Goal: Task Accomplishment & Management: Use online tool/utility

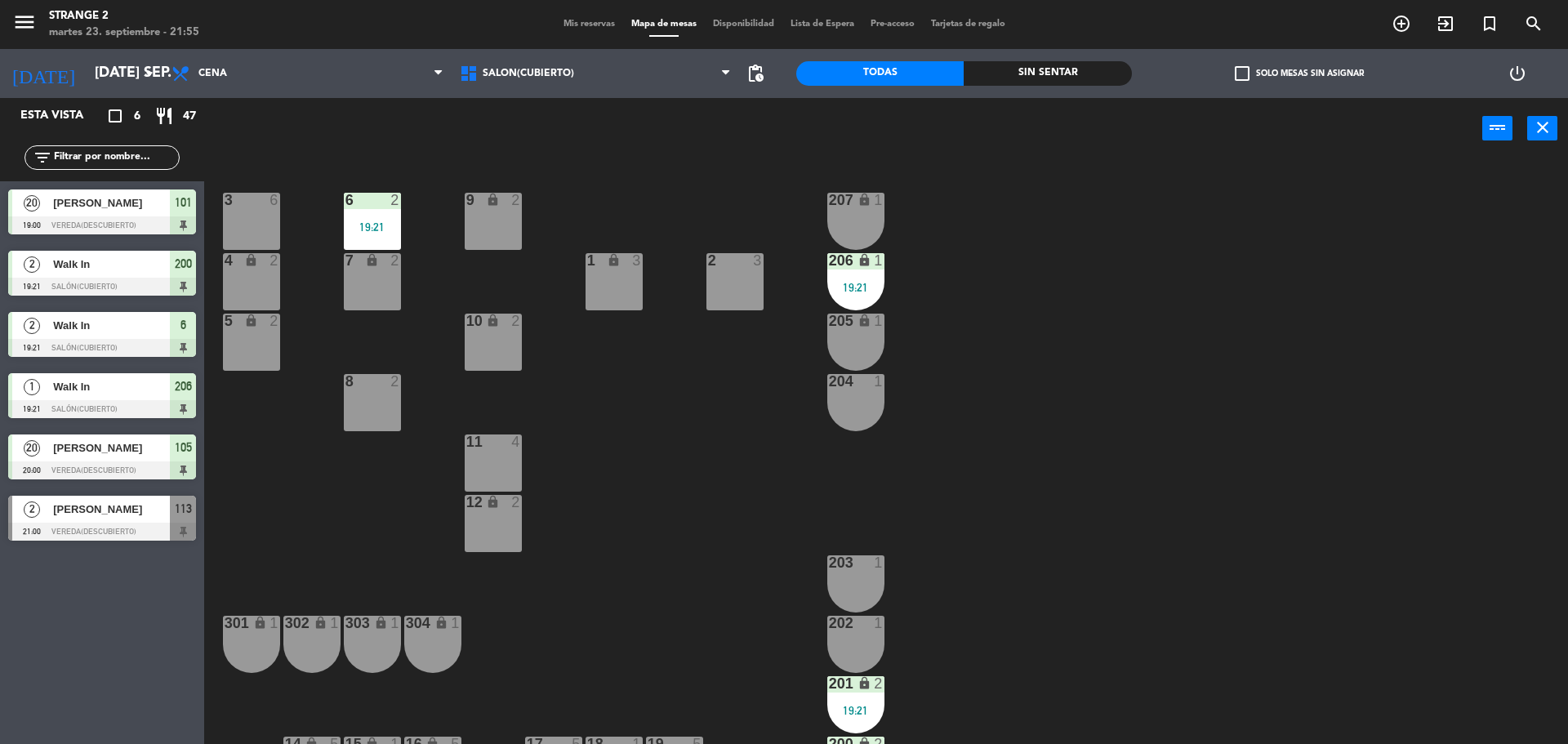
click at [469, 511] on div "12 lock 2" at bounding box center [492, 523] width 57 height 57
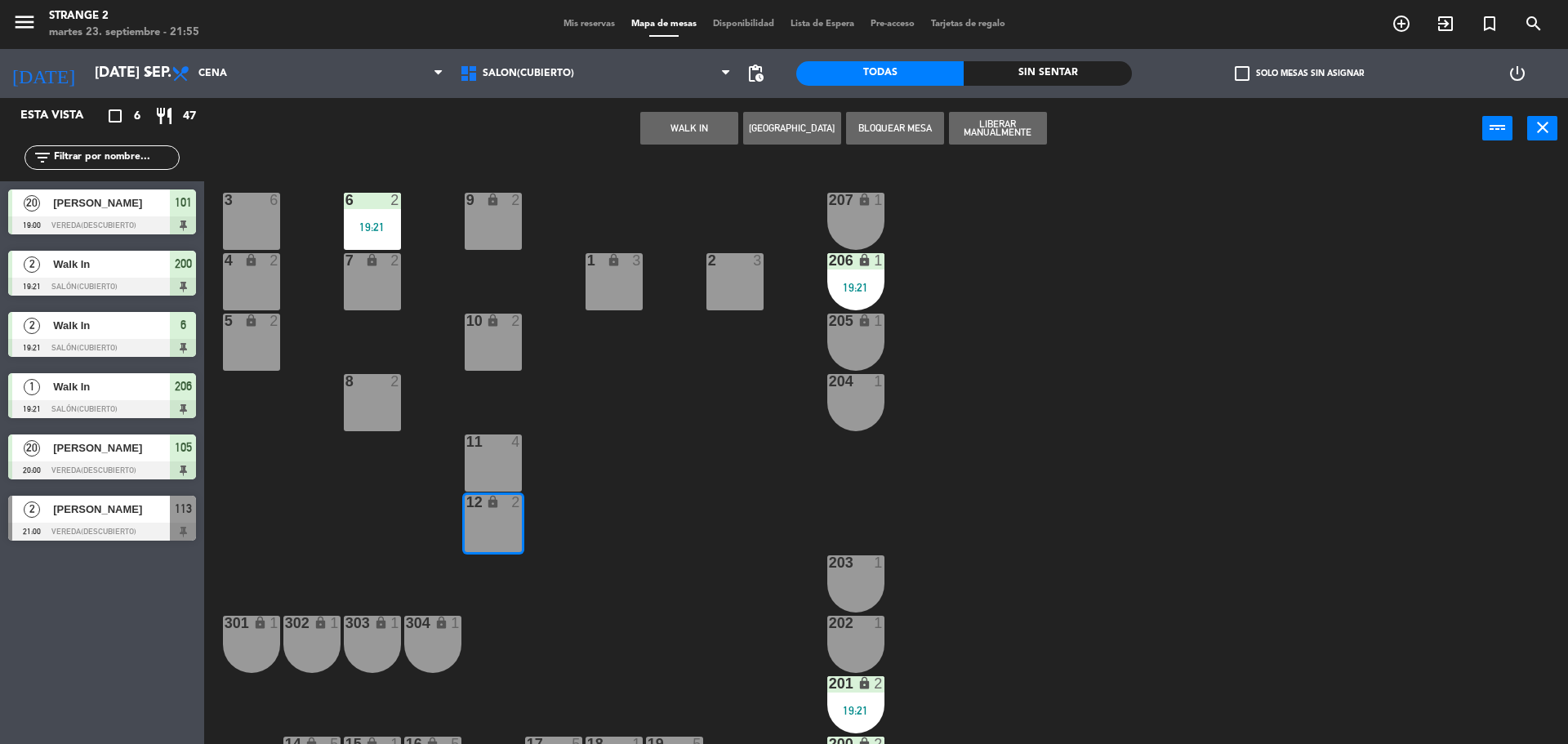
click at [481, 448] on div at bounding box center [493, 442] width 27 height 14
click at [729, 133] on button "WALK IN" at bounding box center [740, 128] width 98 height 32
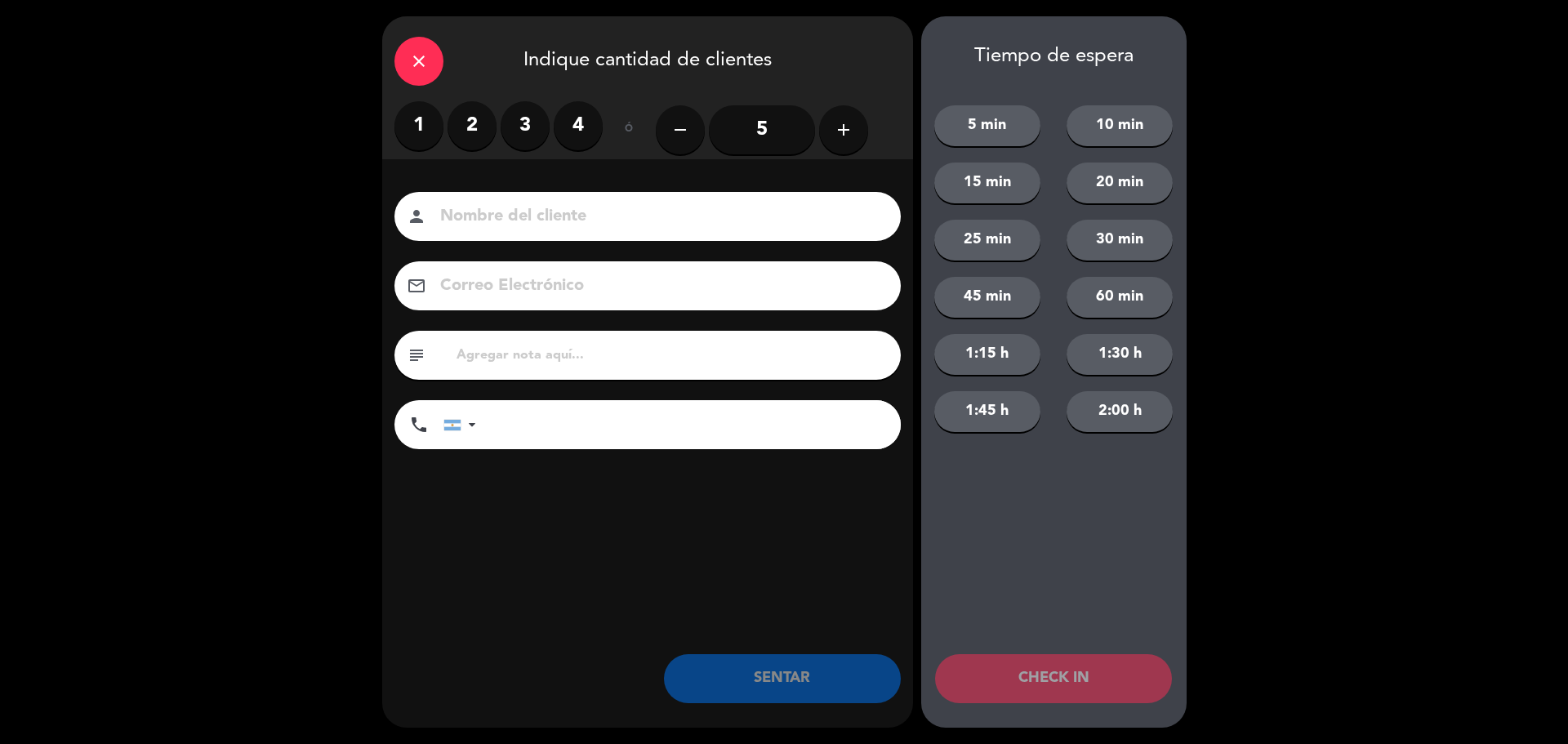
click at [514, 124] on label "3" at bounding box center [525, 125] width 49 height 49
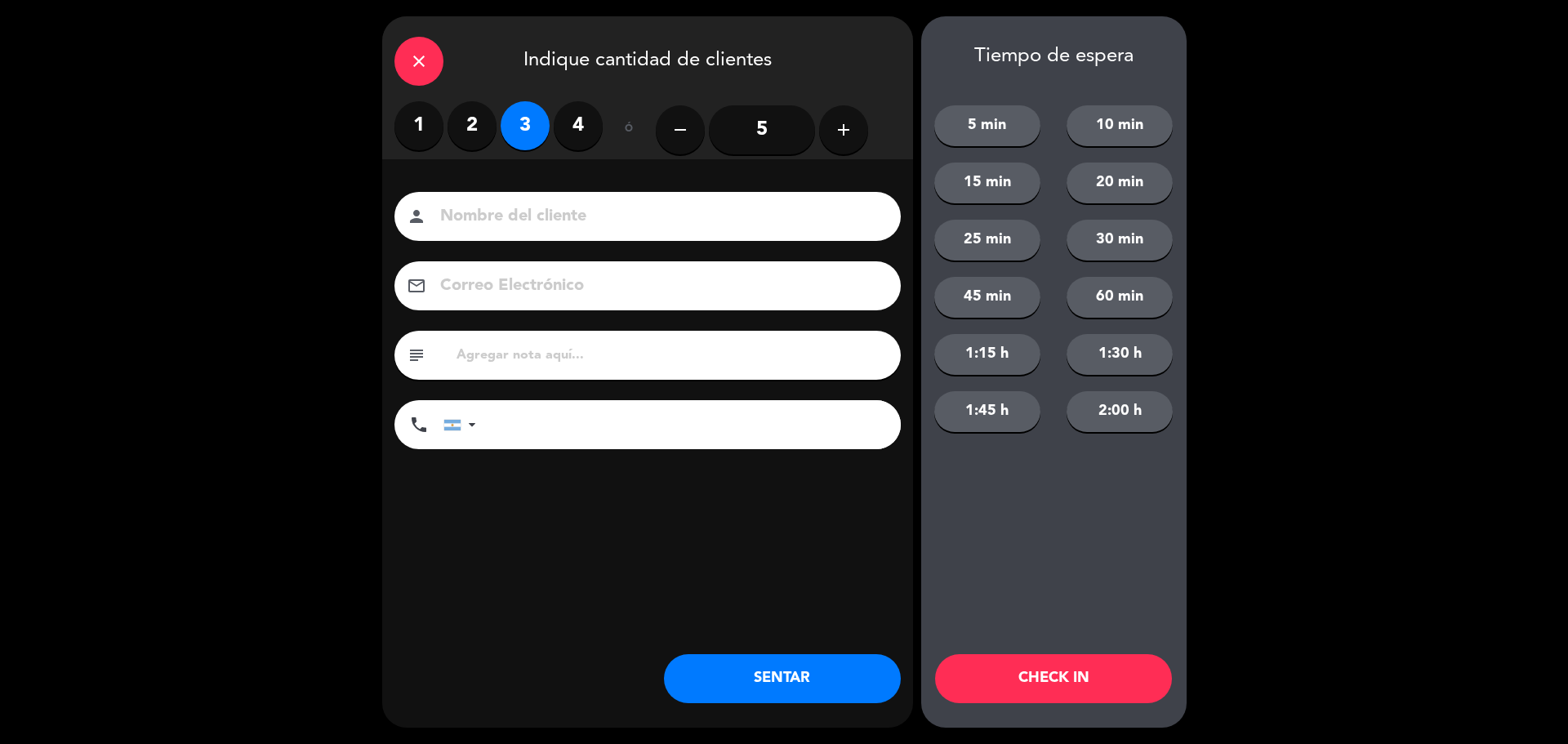
click at [765, 671] on button "SENTAR" at bounding box center [782, 678] width 237 height 49
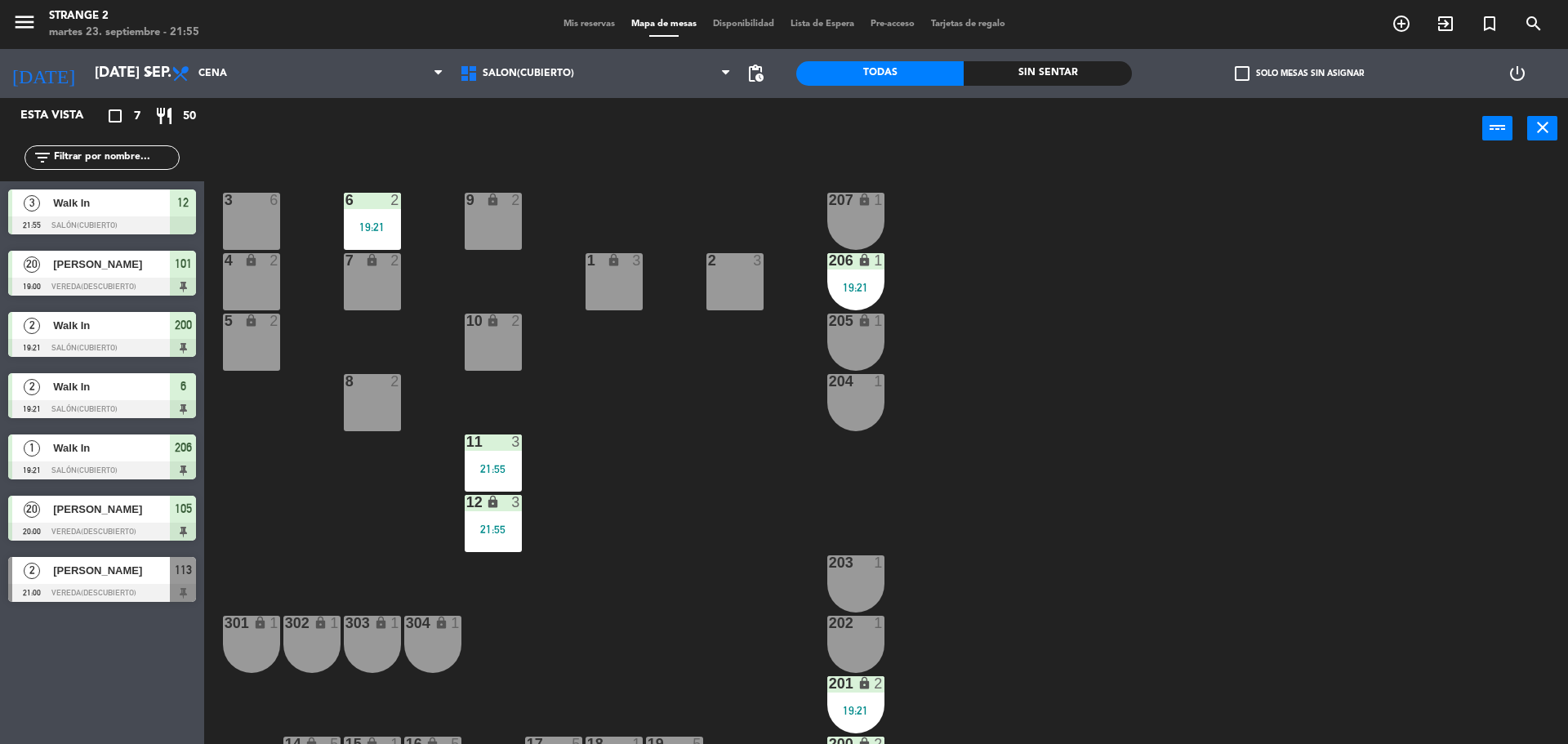
click at [437, 737] on icon "lock" at bounding box center [432, 743] width 14 height 14
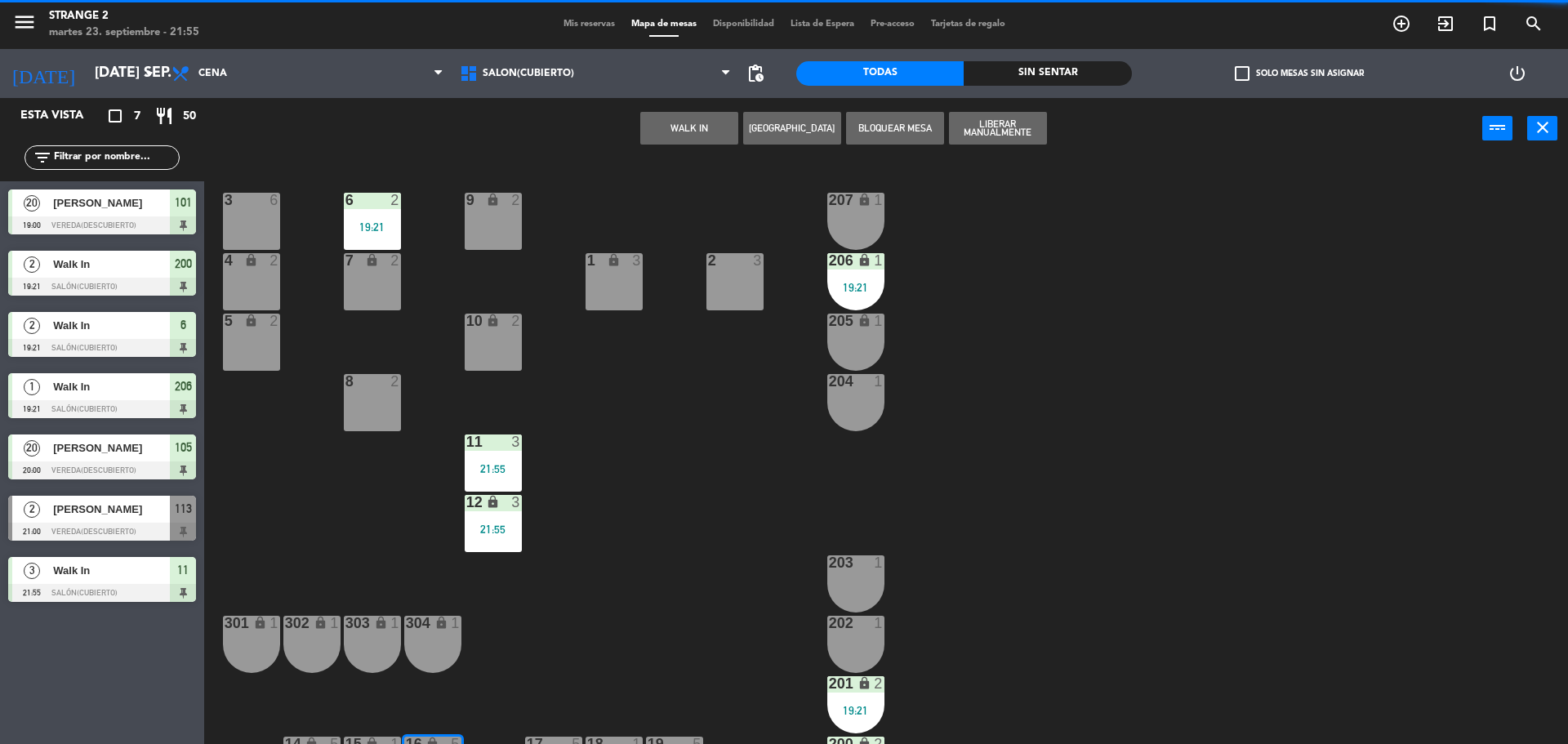
click at [689, 150] on div "WALK IN Crear Reserva Bloquear Mesa Liberar Manualmente power_input close" at bounding box center [842, 129] width 1278 height 62
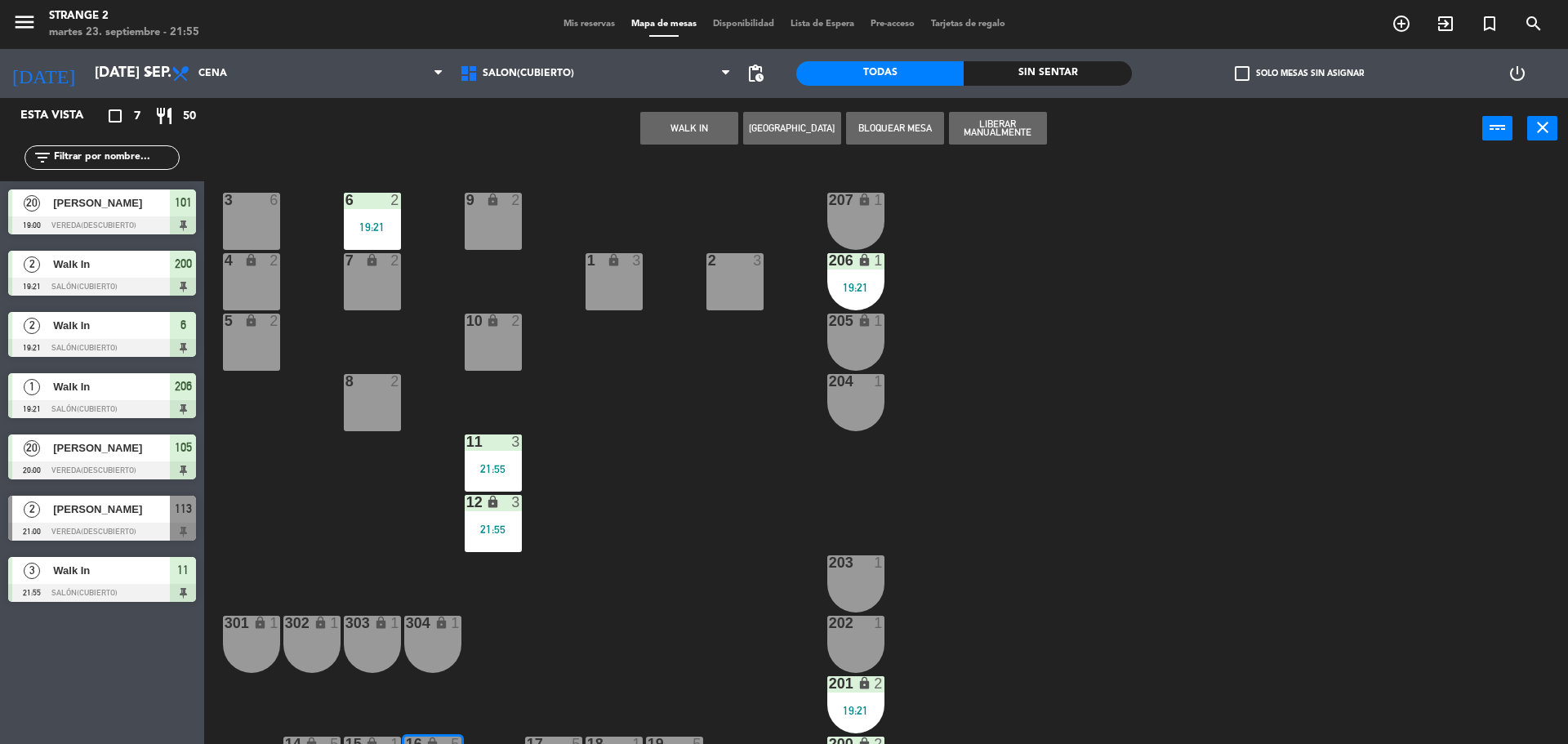
click at [692, 142] on button "WALK IN" at bounding box center [689, 128] width 98 height 32
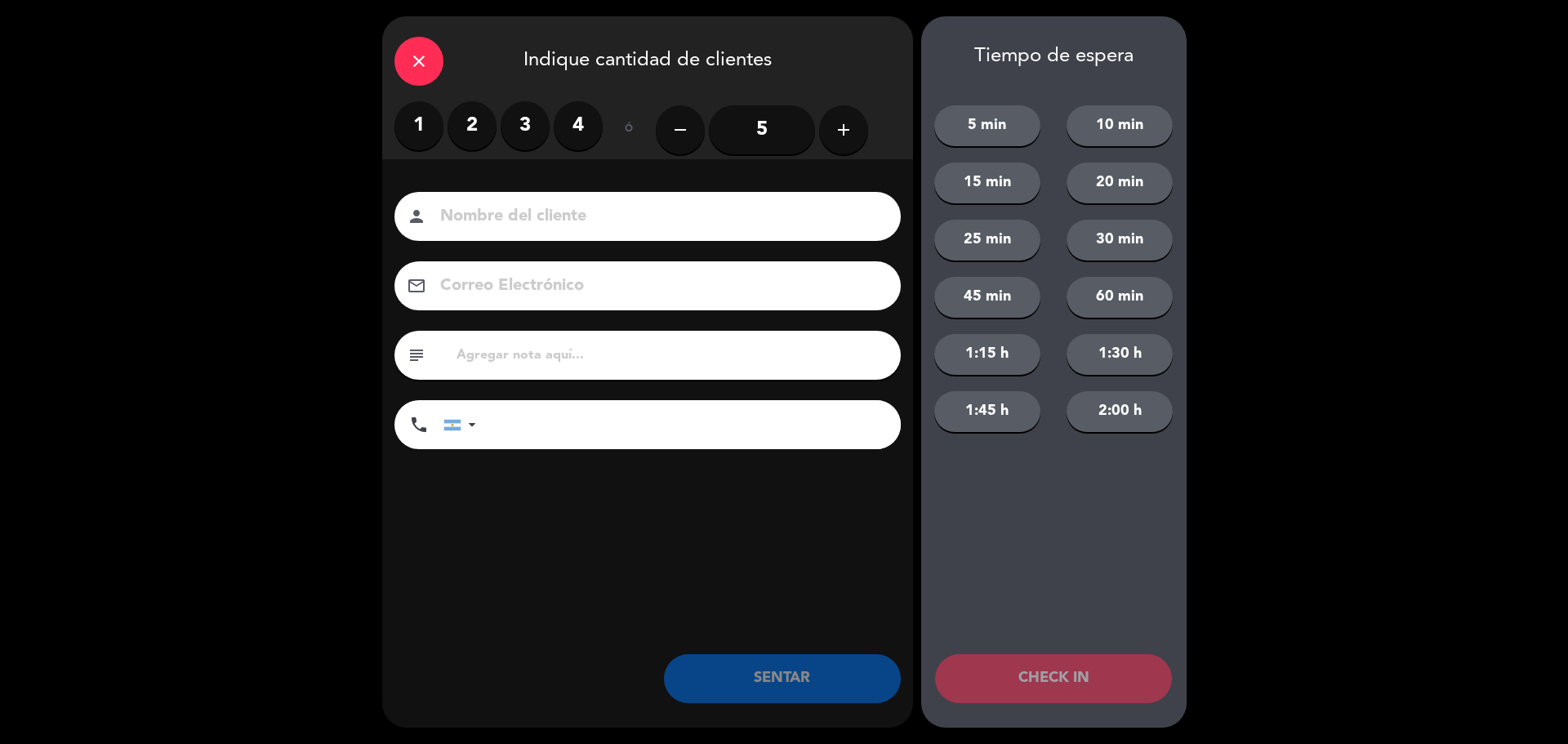
click at [474, 126] on label "2" at bounding box center [472, 125] width 49 height 49
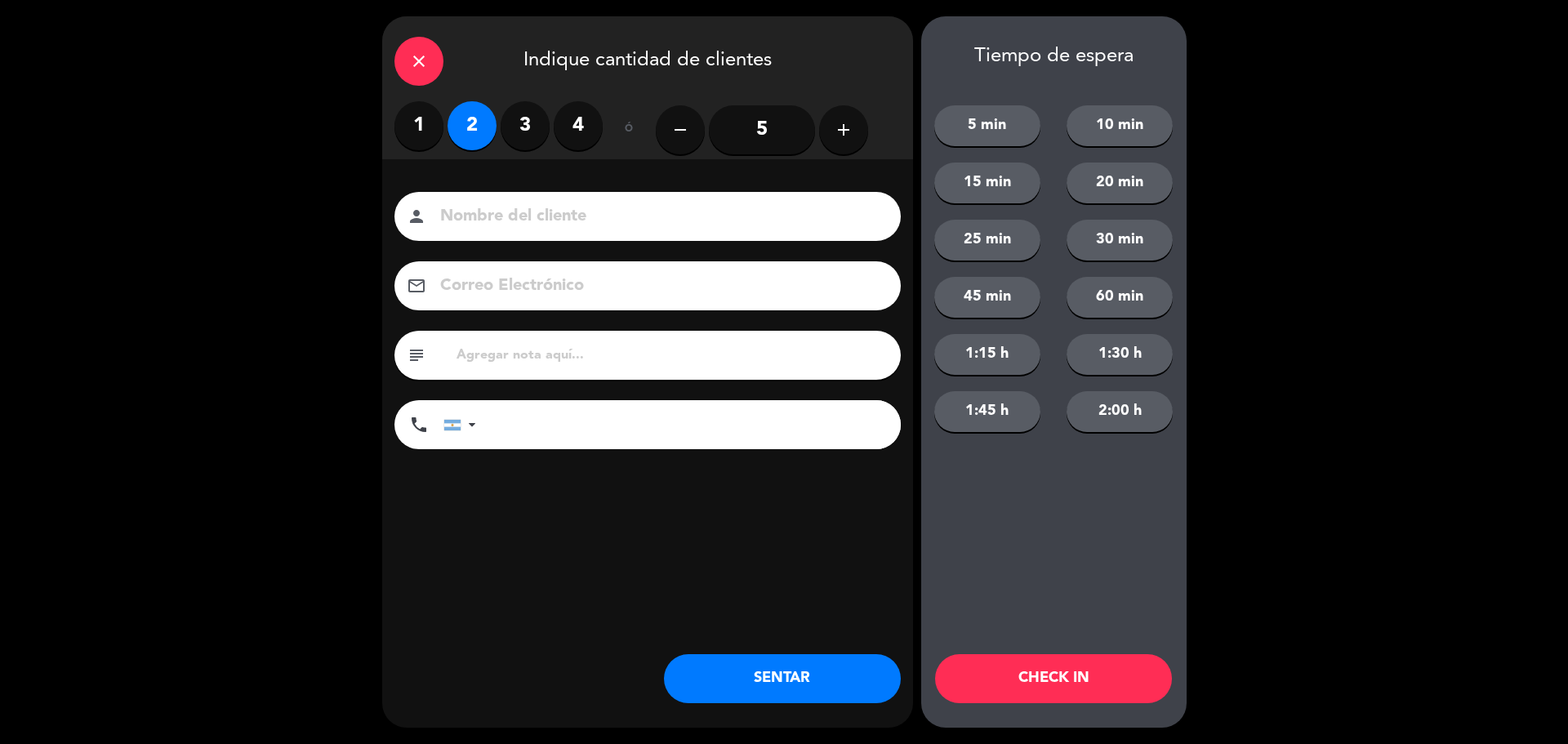
click at [779, 628] on div "close Indique cantidad de clientes 1 2 3 4 ó remove 5 add Nombre del cliente pe…" at bounding box center [647, 372] width 531 height 712
click at [768, 675] on button "SENTAR" at bounding box center [782, 678] width 237 height 49
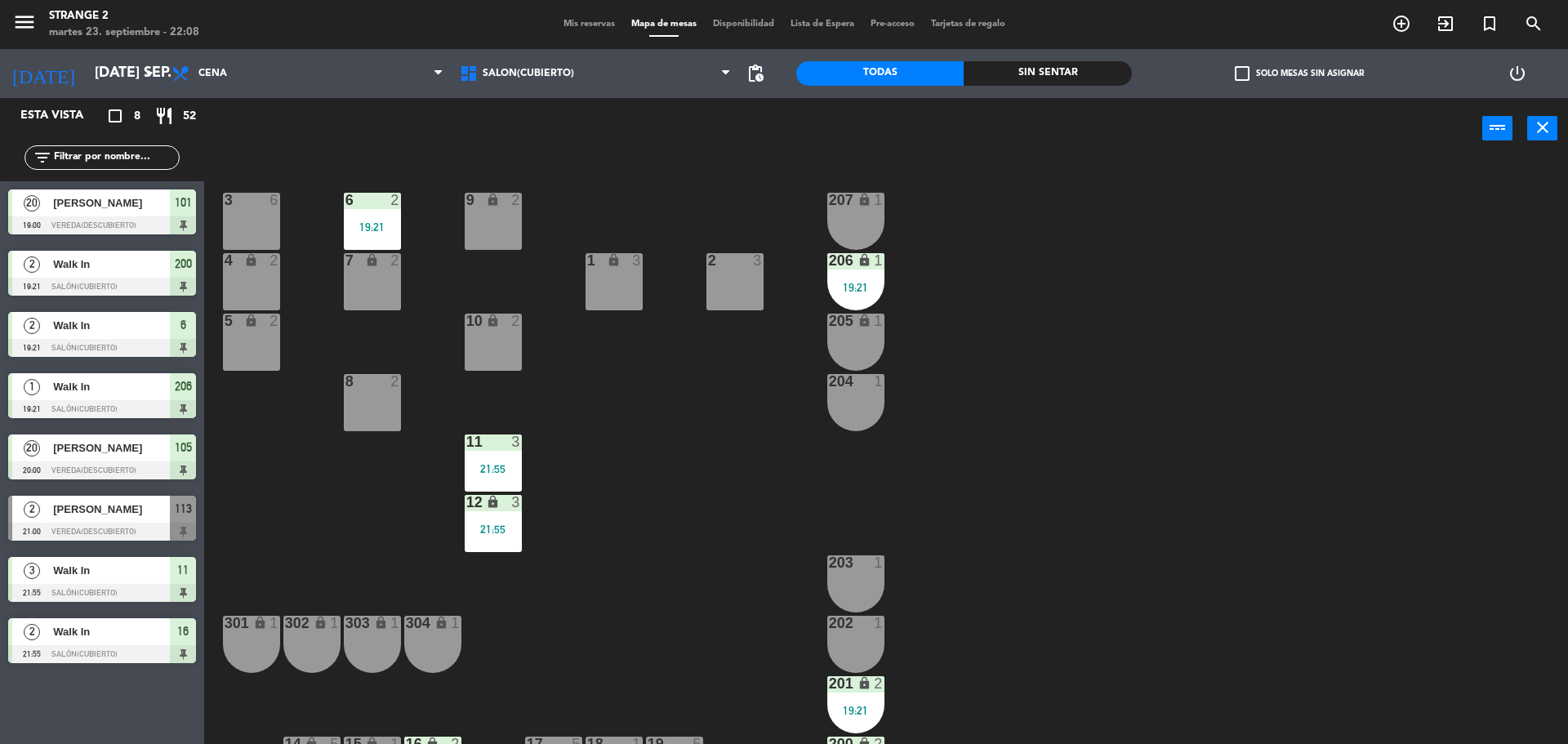
click at [101, 533] on div at bounding box center [102, 532] width 188 height 18
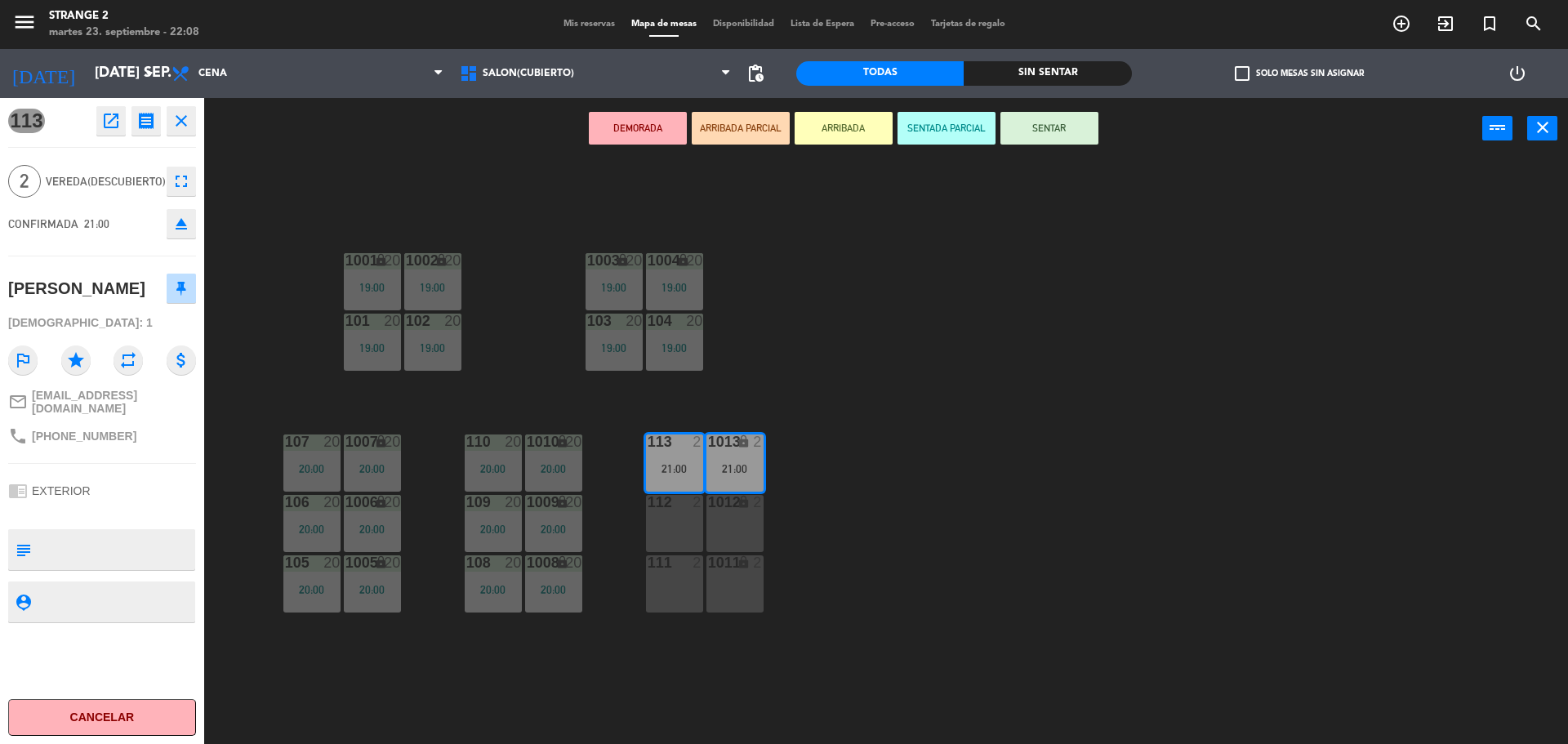
click at [399, 162] on main "1001 lock 20 19:00 1002 lock 20 19:00 1003 lock 20 19:00 1004 lock 20 19:00 101…" at bounding box center [885, 448] width 1364 height 601
click at [574, 26] on span "Mis reservas" at bounding box center [589, 24] width 68 height 9
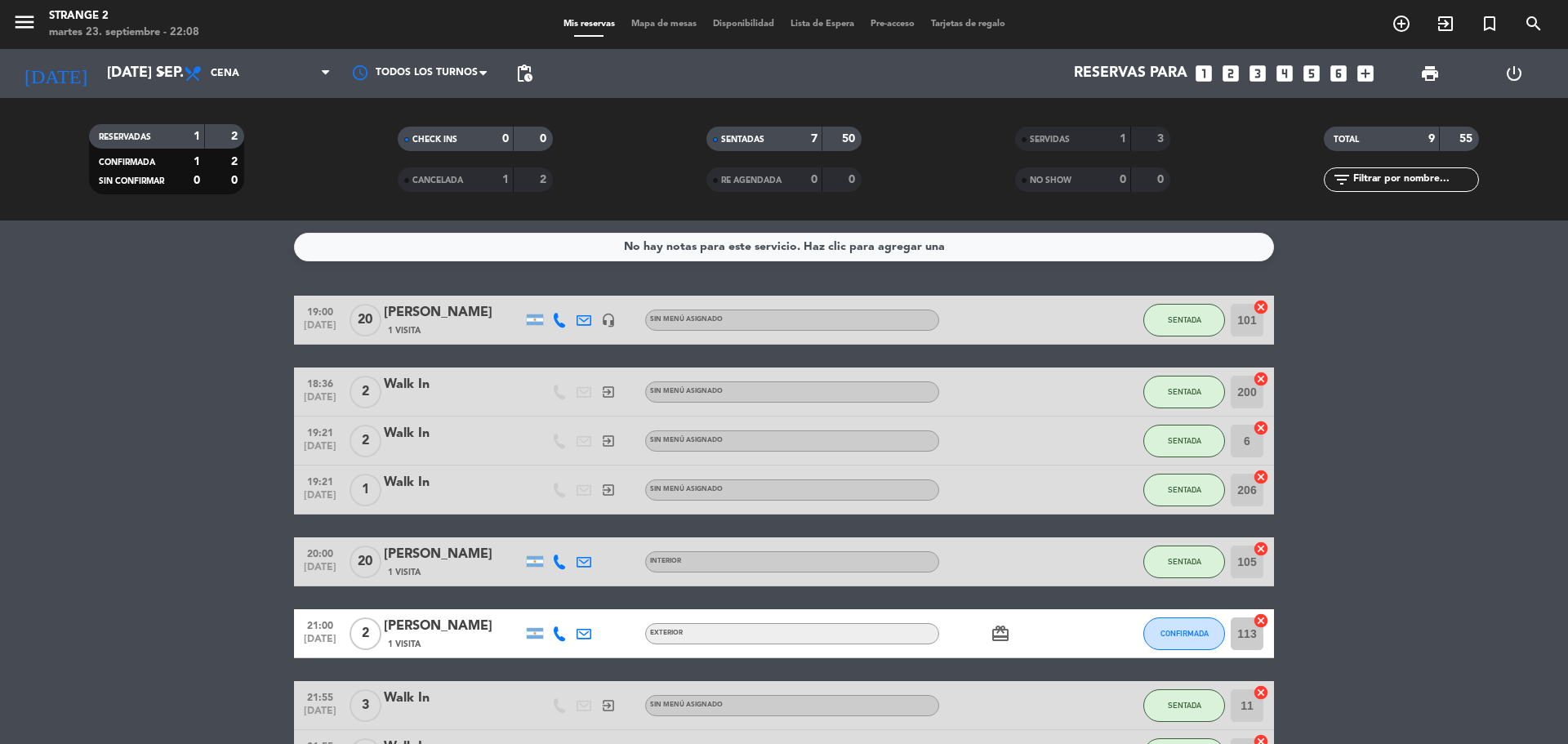
click at [437, 625] on div "[PERSON_NAME]" at bounding box center [454, 627] width 139 height 22
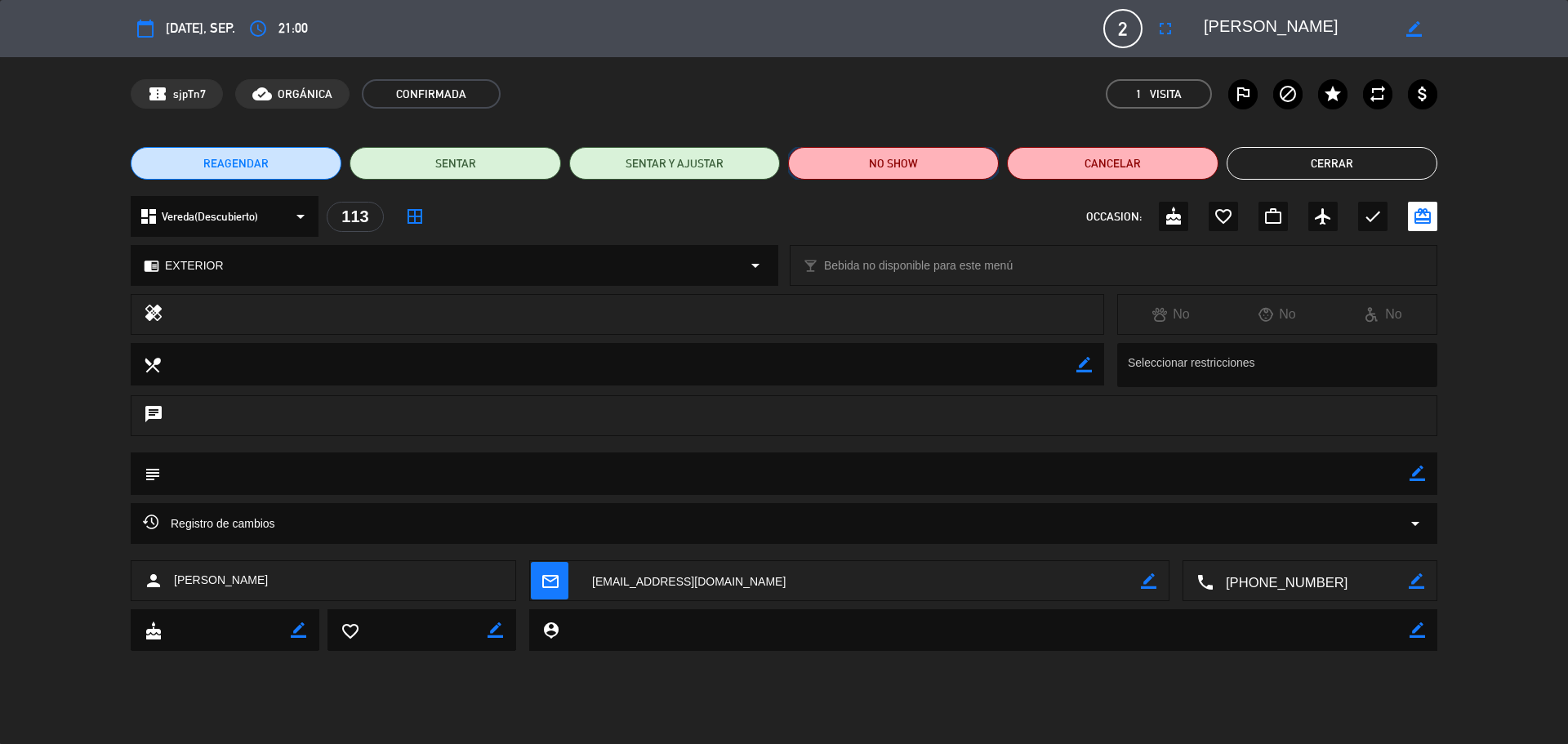
click at [930, 173] on button "NO SHOW" at bounding box center [894, 163] width 211 height 32
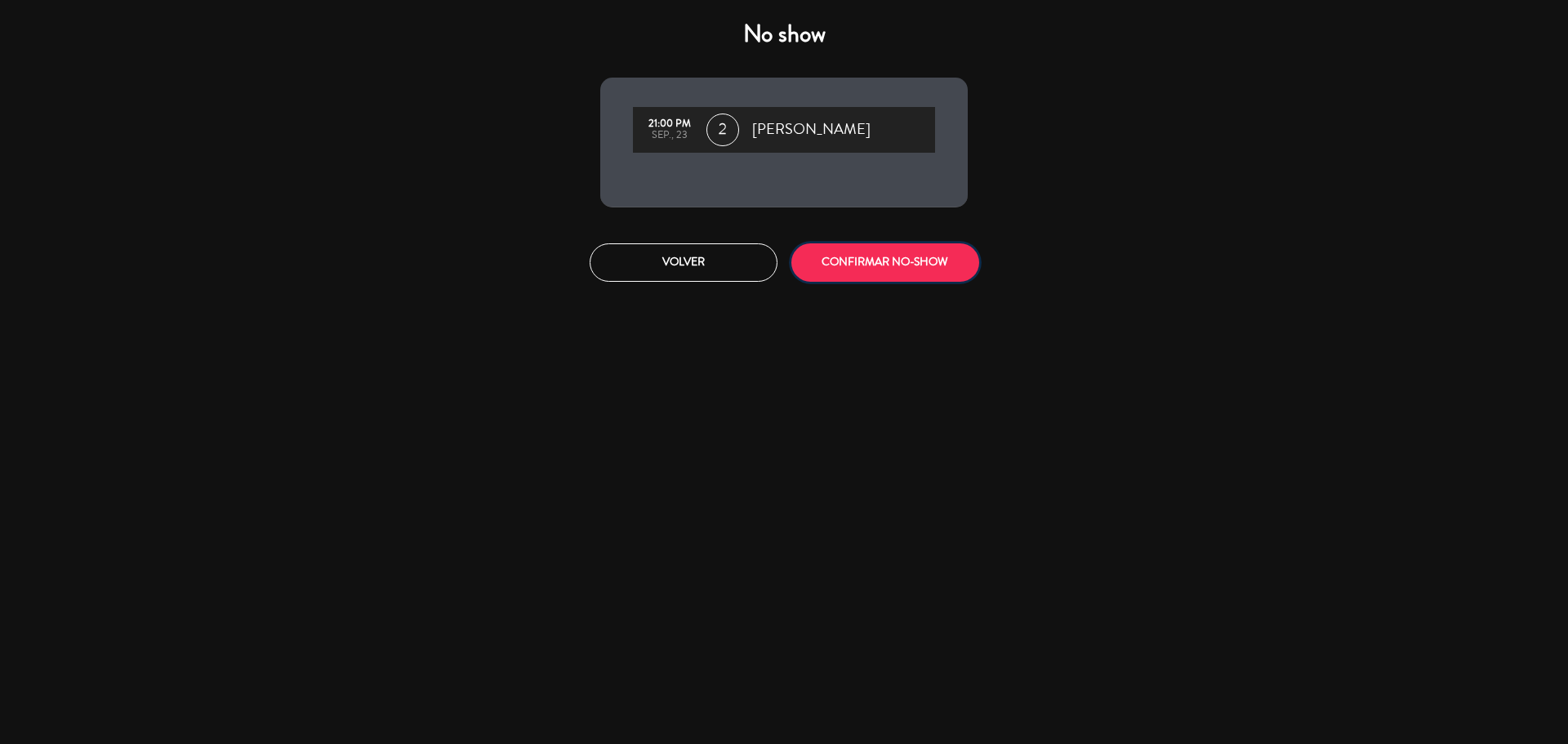
click at [885, 266] on button "CONFIRMAR NO-SHOW" at bounding box center [885, 262] width 188 height 39
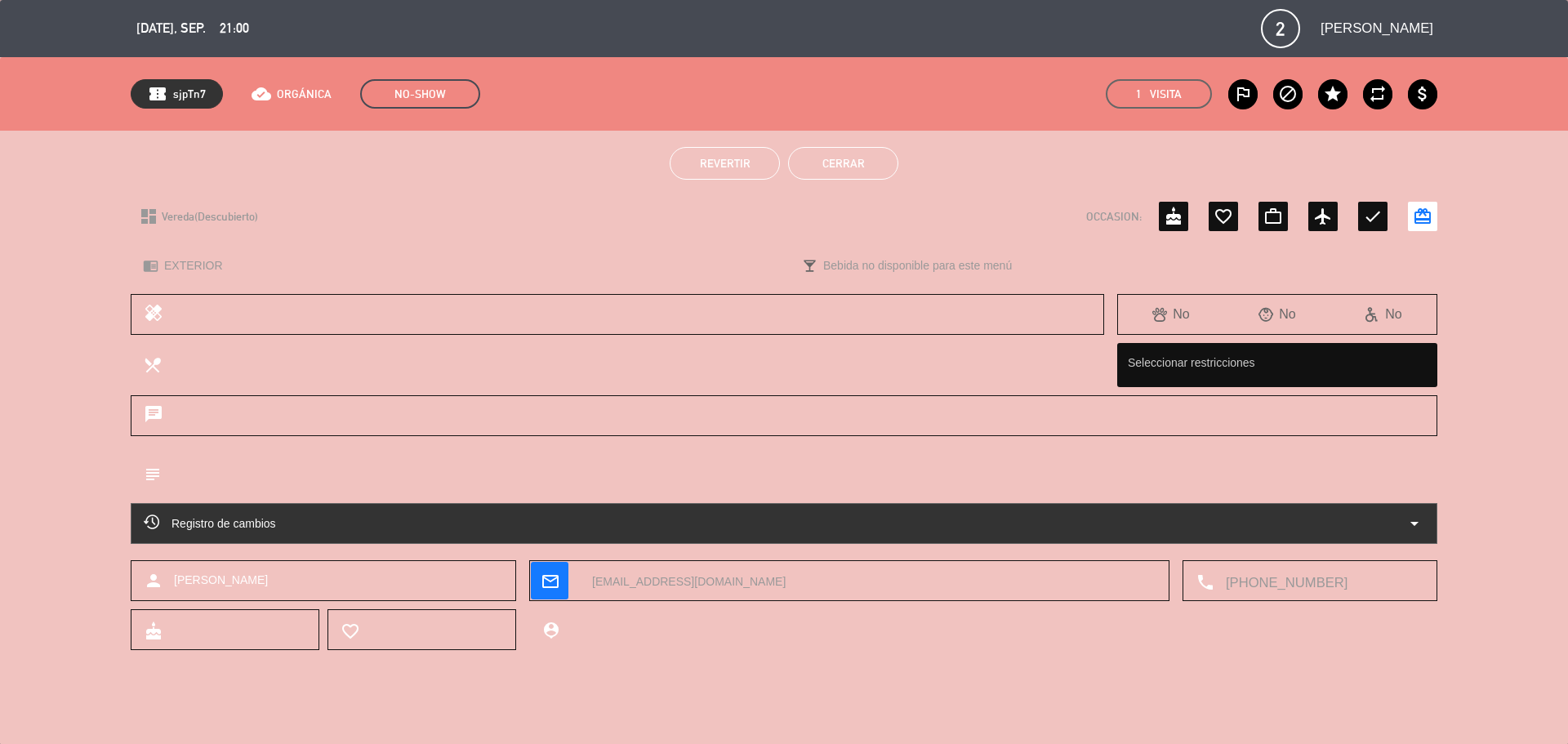
click at [835, 171] on button "Cerrar" at bounding box center [843, 163] width 110 height 32
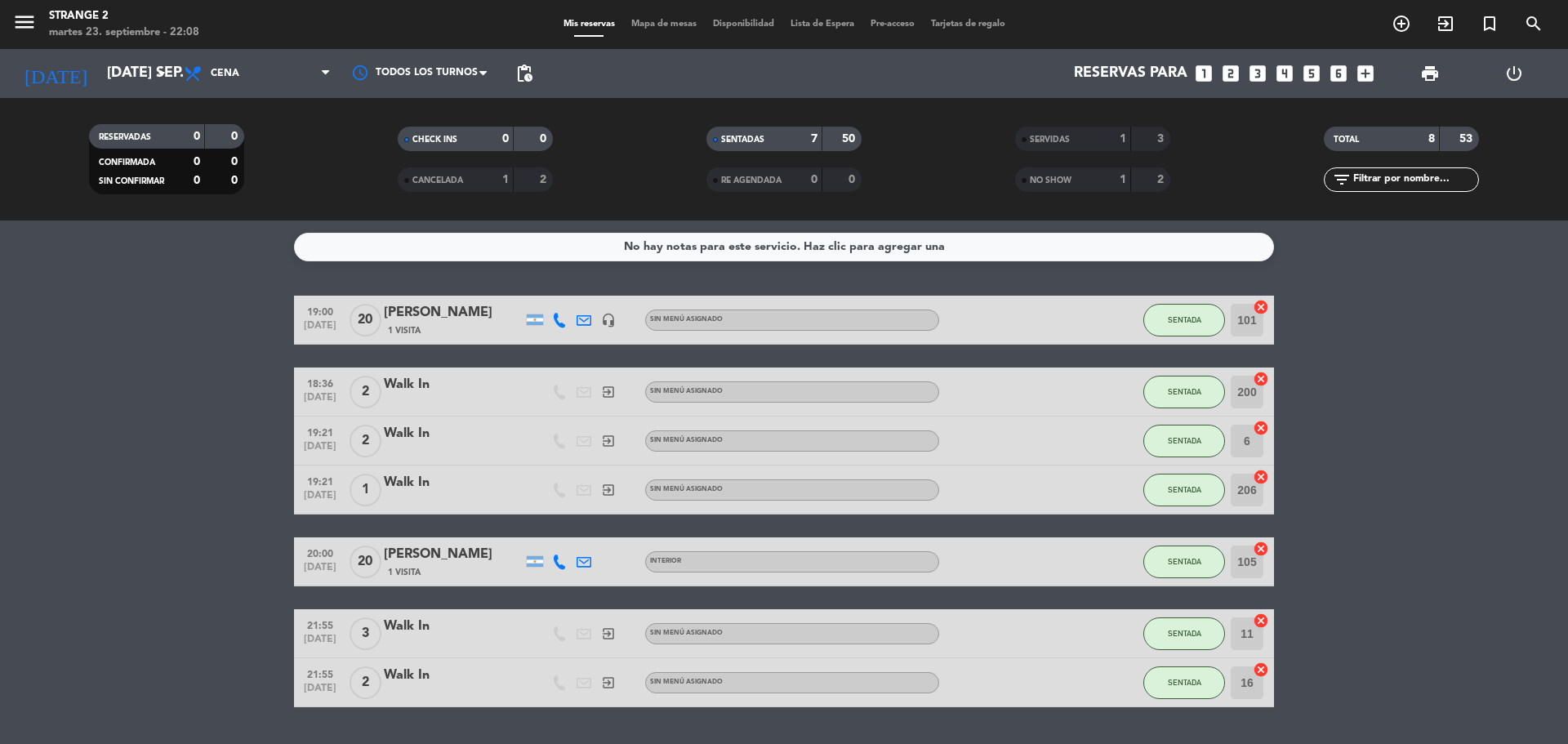
click at [652, 28] on span "Mapa de mesas" at bounding box center [664, 24] width 82 height 9
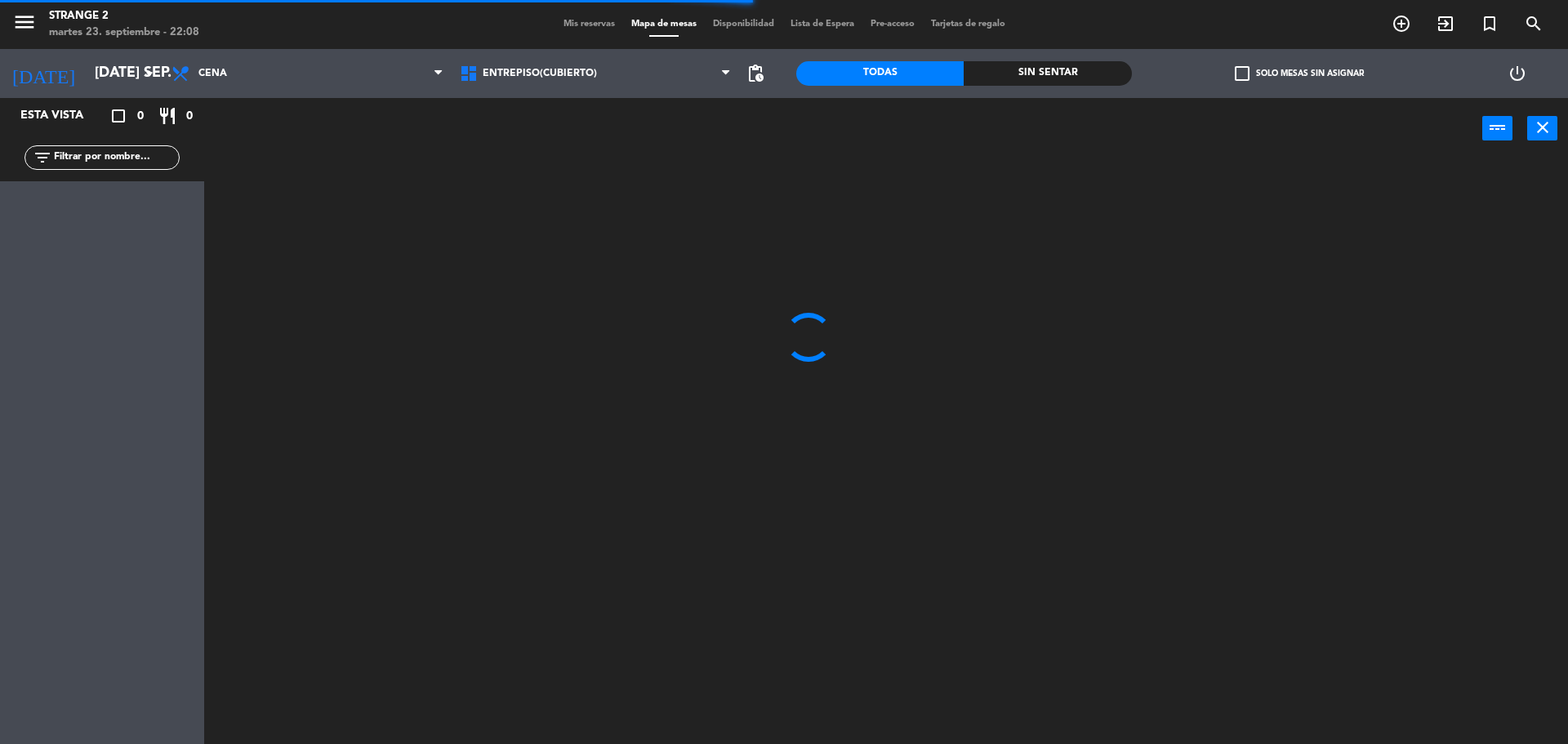
click at [590, 74] on span "Entrepiso(Cubierto)" at bounding box center [539, 73] width 115 height 12
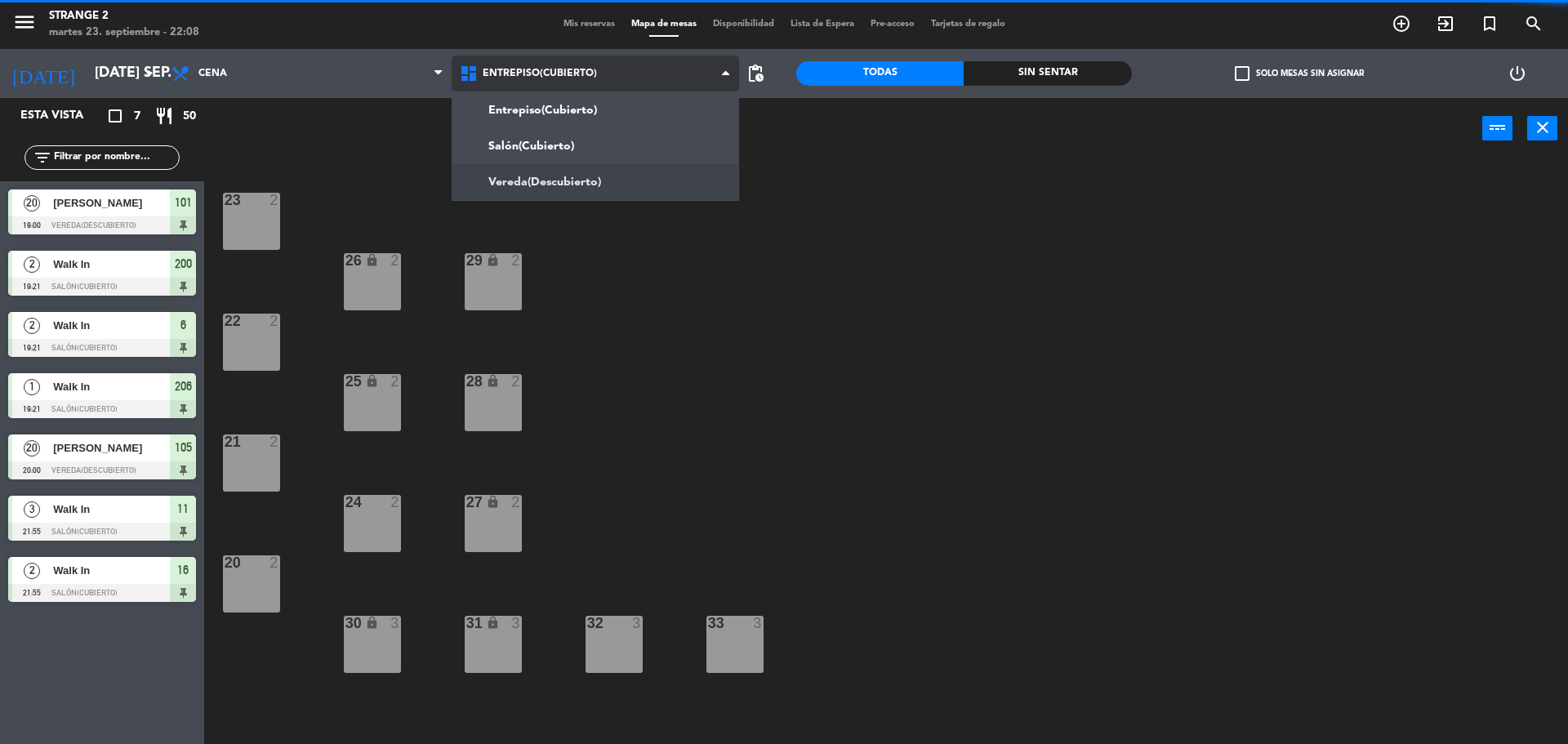
click at [567, 174] on ng-component "menu Strange 2 martes 23. septiembre - 22:08 Mis reservas Mapa de mesas Disponi…" at bounding box center [784, 374] width 1568 height 749
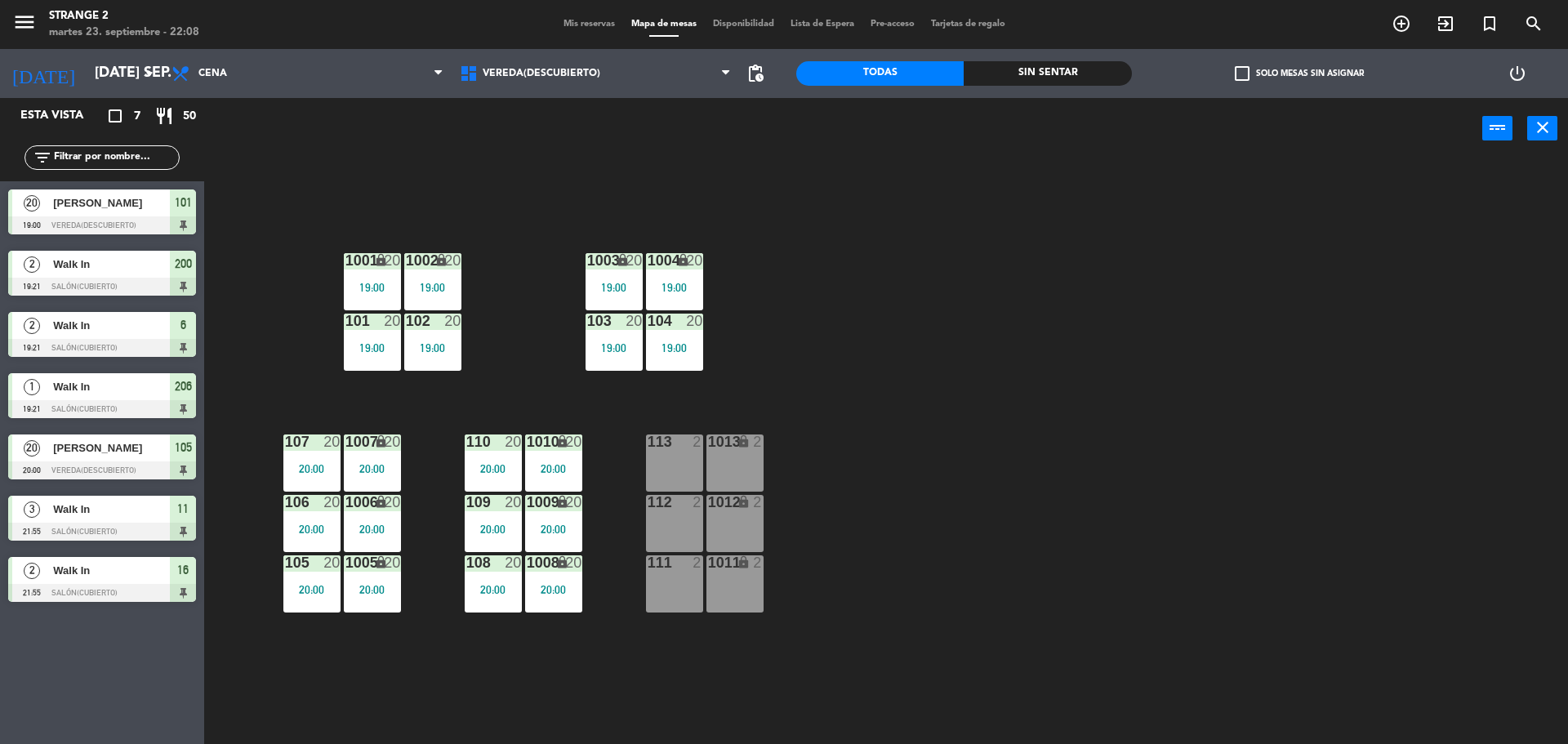
click at [671, 479] on div "113 2" at bounding box center [674, 463] width 57 height 57
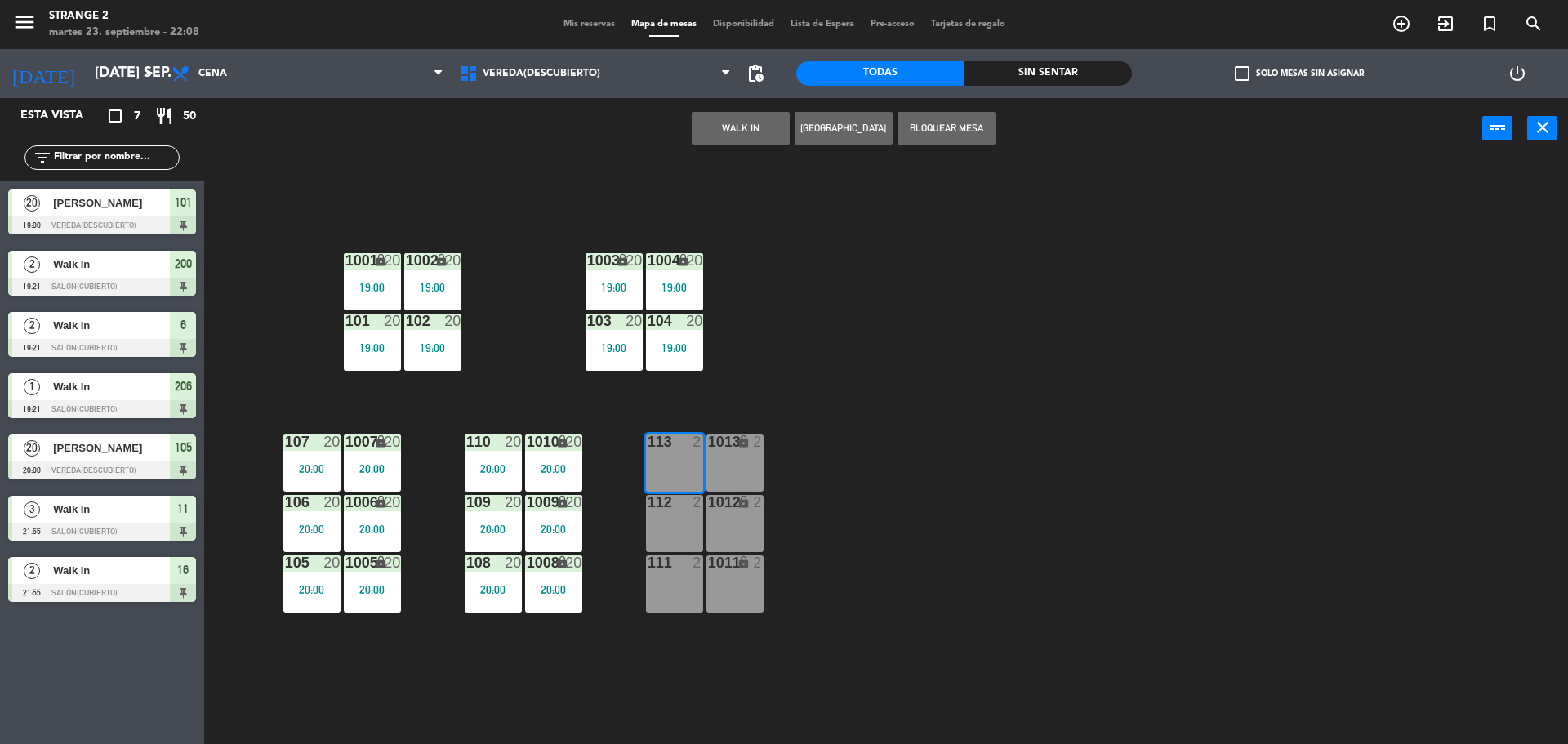
click at [736, 477] on div "1013 lock 2" at bounding box center [734, 463] width 57 height 57
click at [723, 139] on button "WALK IN" at bounding box center [740, 128] width 98 height 32
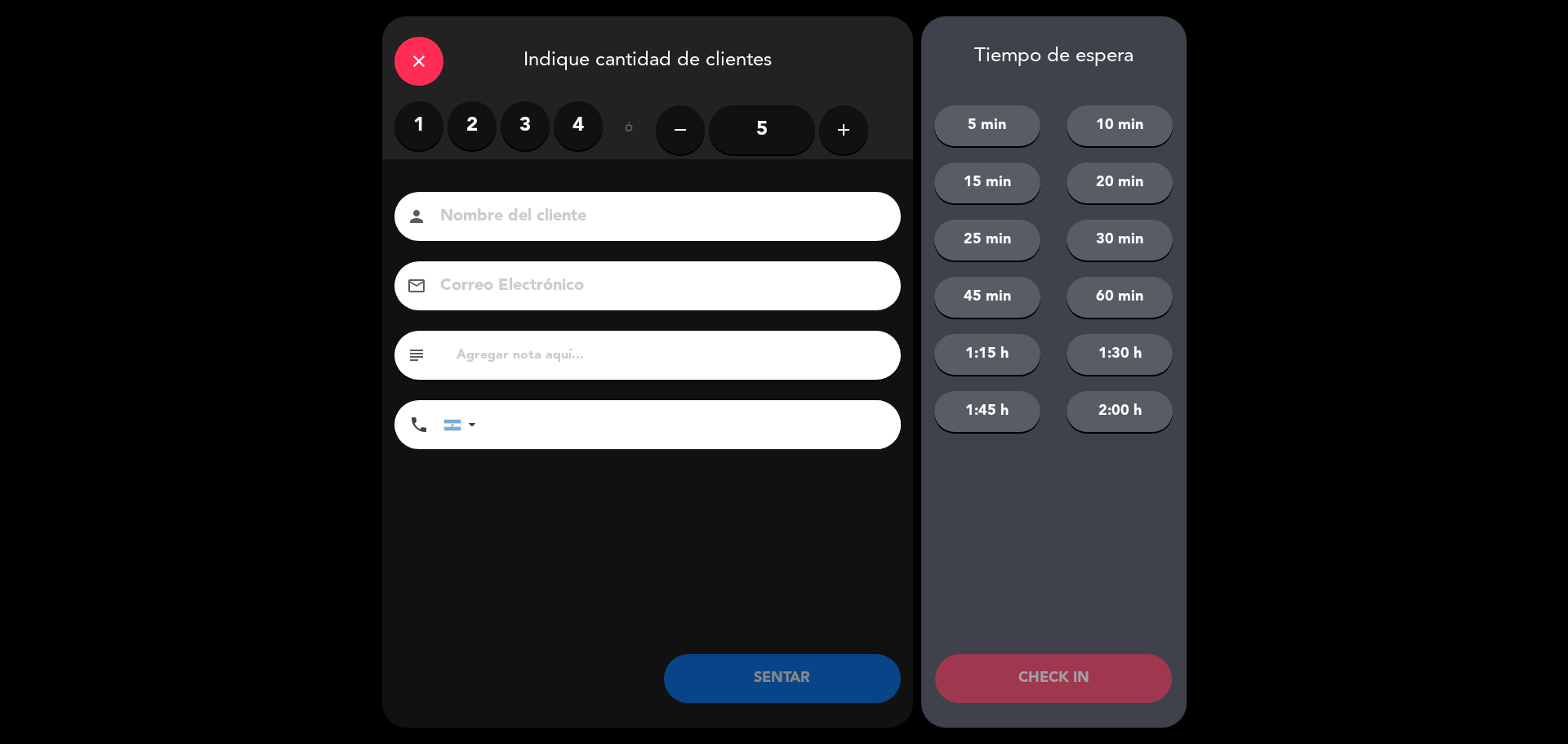
click at [469, 131] on label "2" at bounding box center [472, 125] width 49 height 49
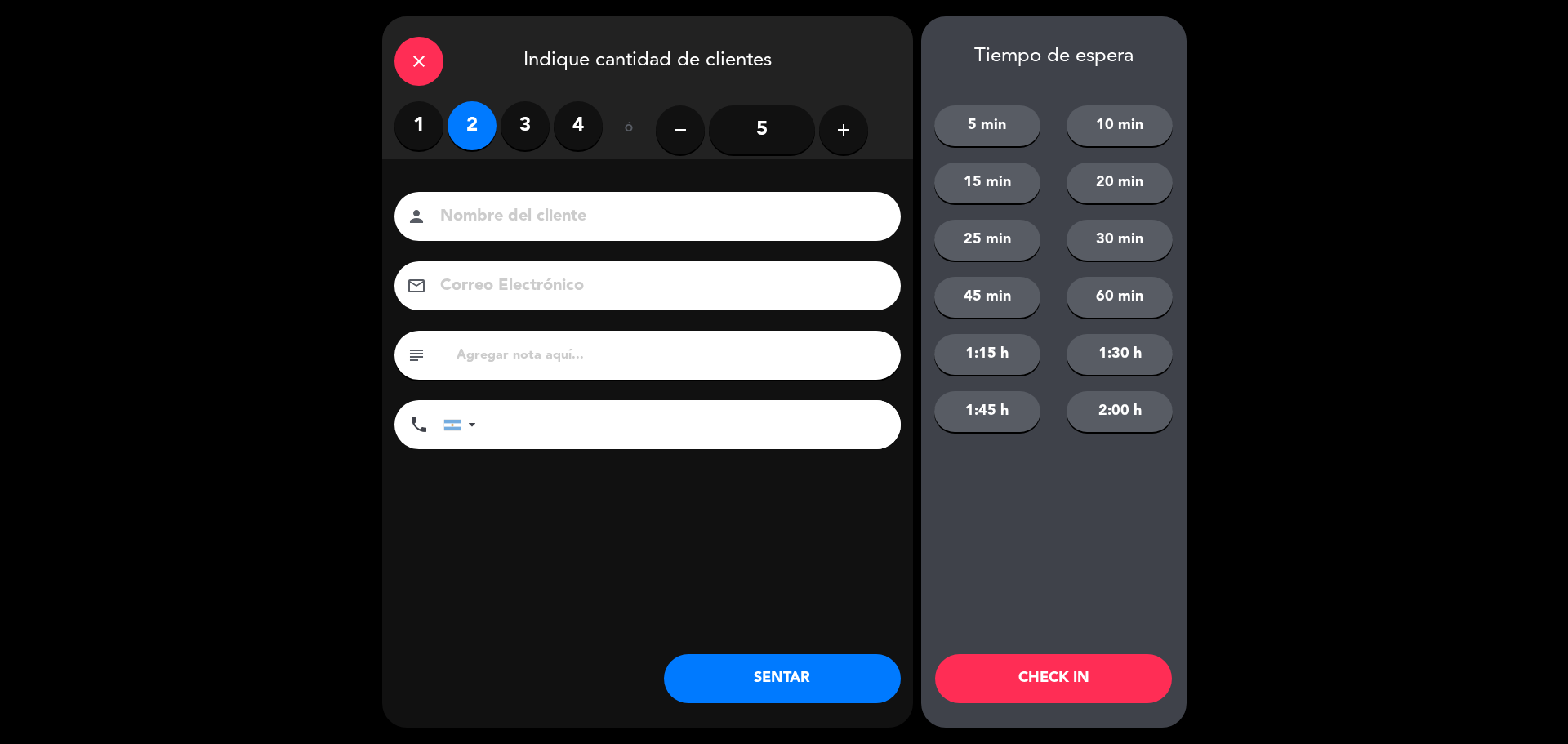
click at [758, 675] on button "SENTAR" at bounding box center [782, 678] width 237 height 49
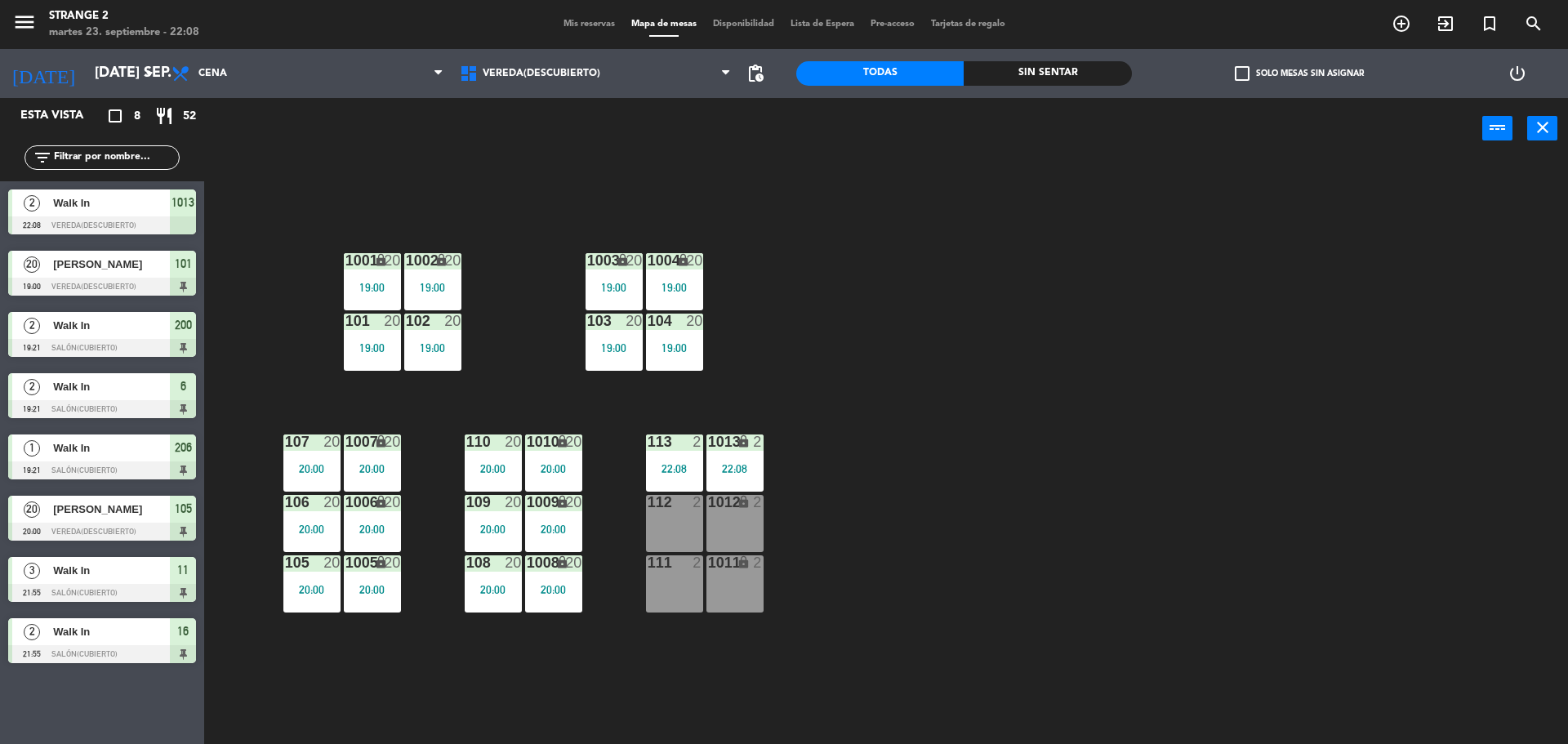
click at [648, 502] on div "112" at bounding box center [647, 502] width 1 height 14
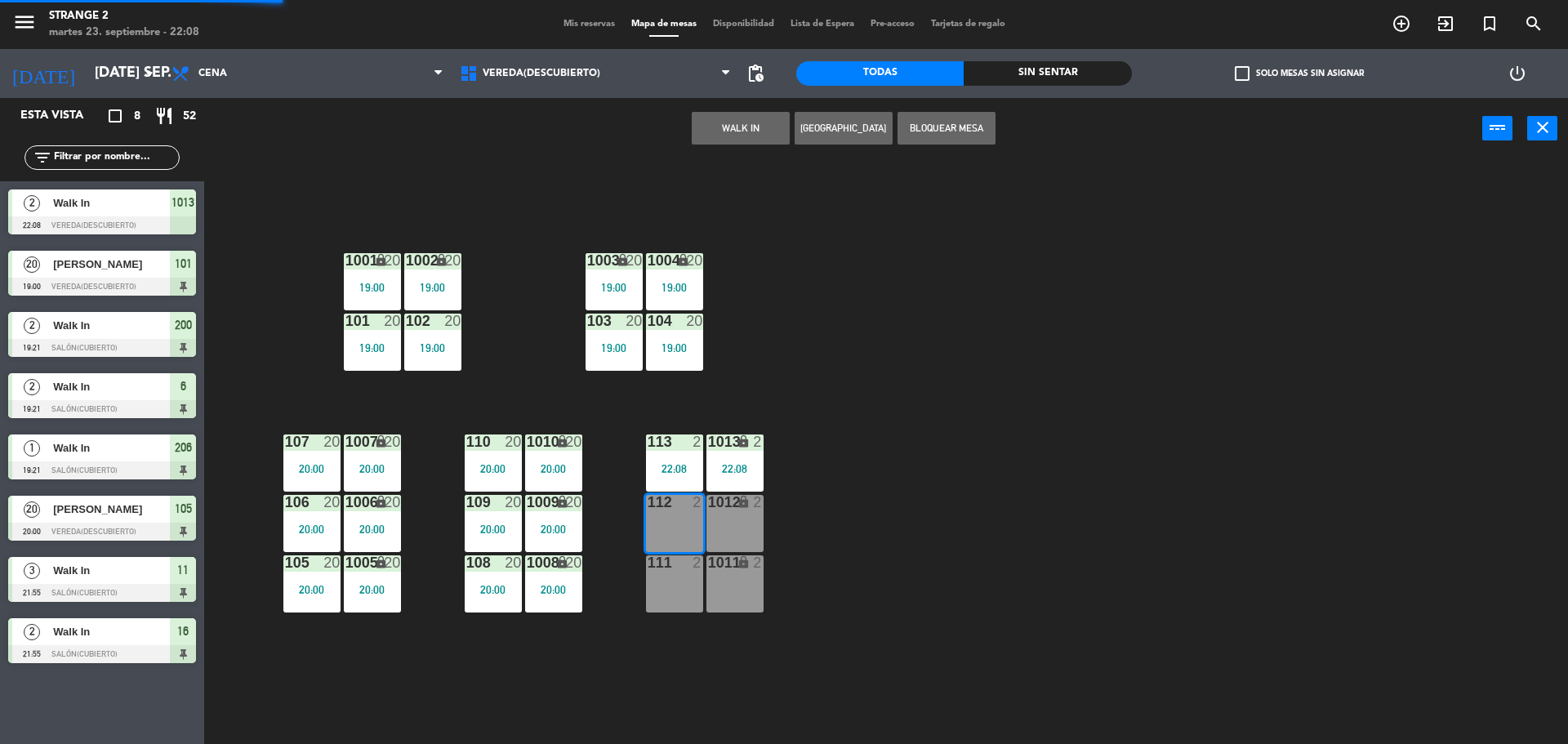
click at [729, 600] on div "1011 lock 2" at bounding box center [734, 583] width 57 height 57
click at [737, 537] on div "1012 lock 2" at bounding box center [734, 523] width 57 height 57
click at [671, 592] on div "111 2" at bounding box center [674, 583] width 57 height 57
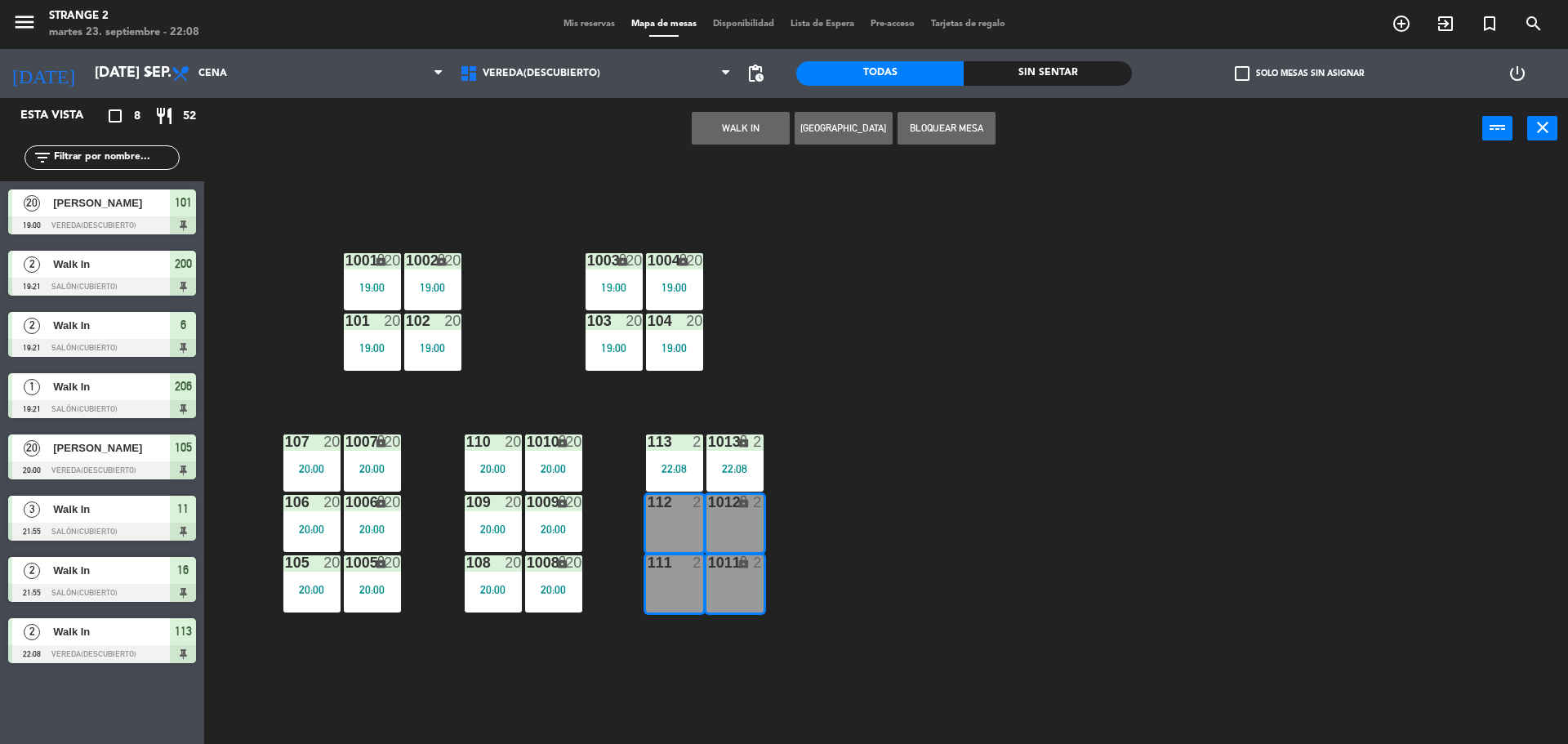
click at [731, 141] on button "WALK IN" at bounding box center [740, 128] width 98 height 32
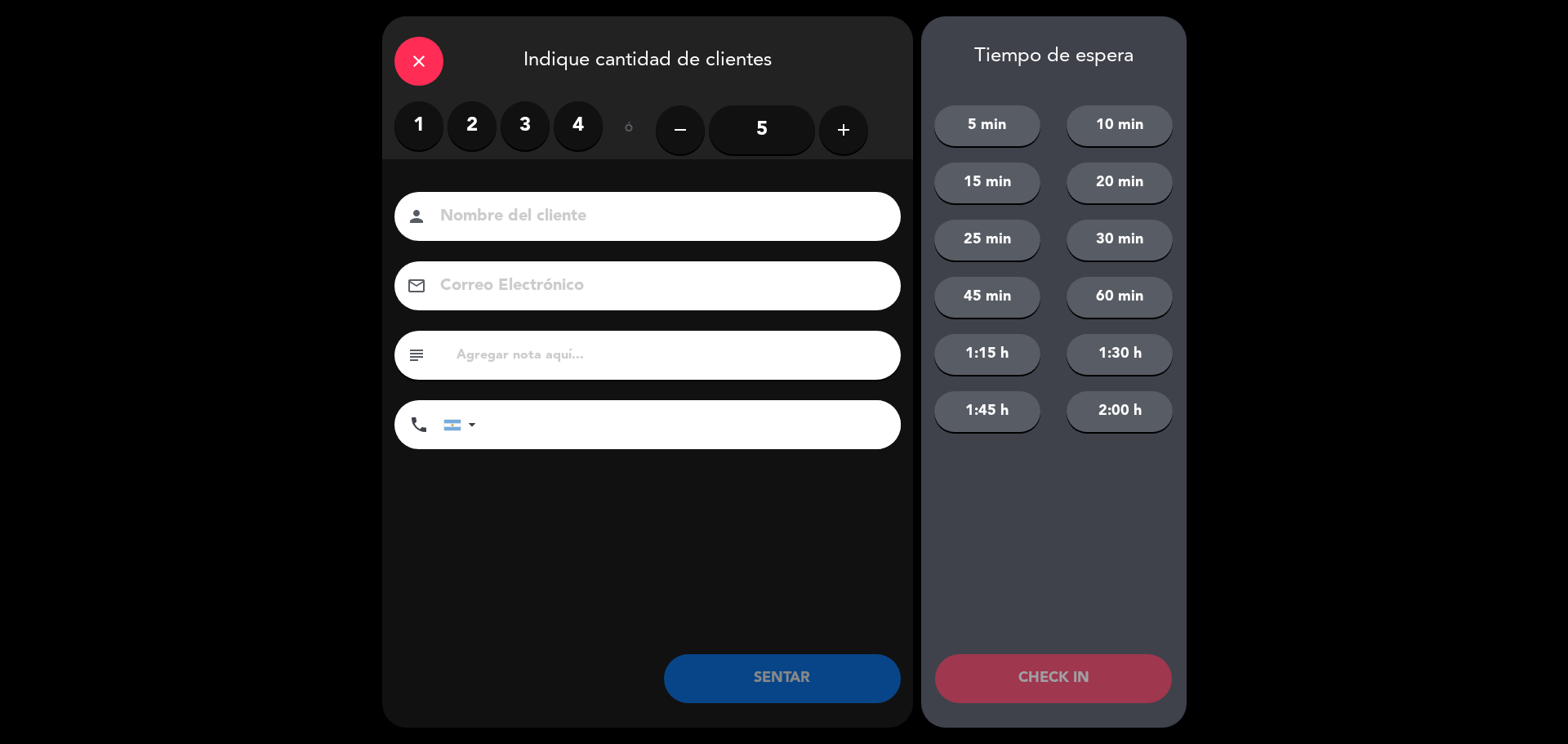
click at [592, 128] on label "4" at bounding box center [578, 125] width 49 height 49
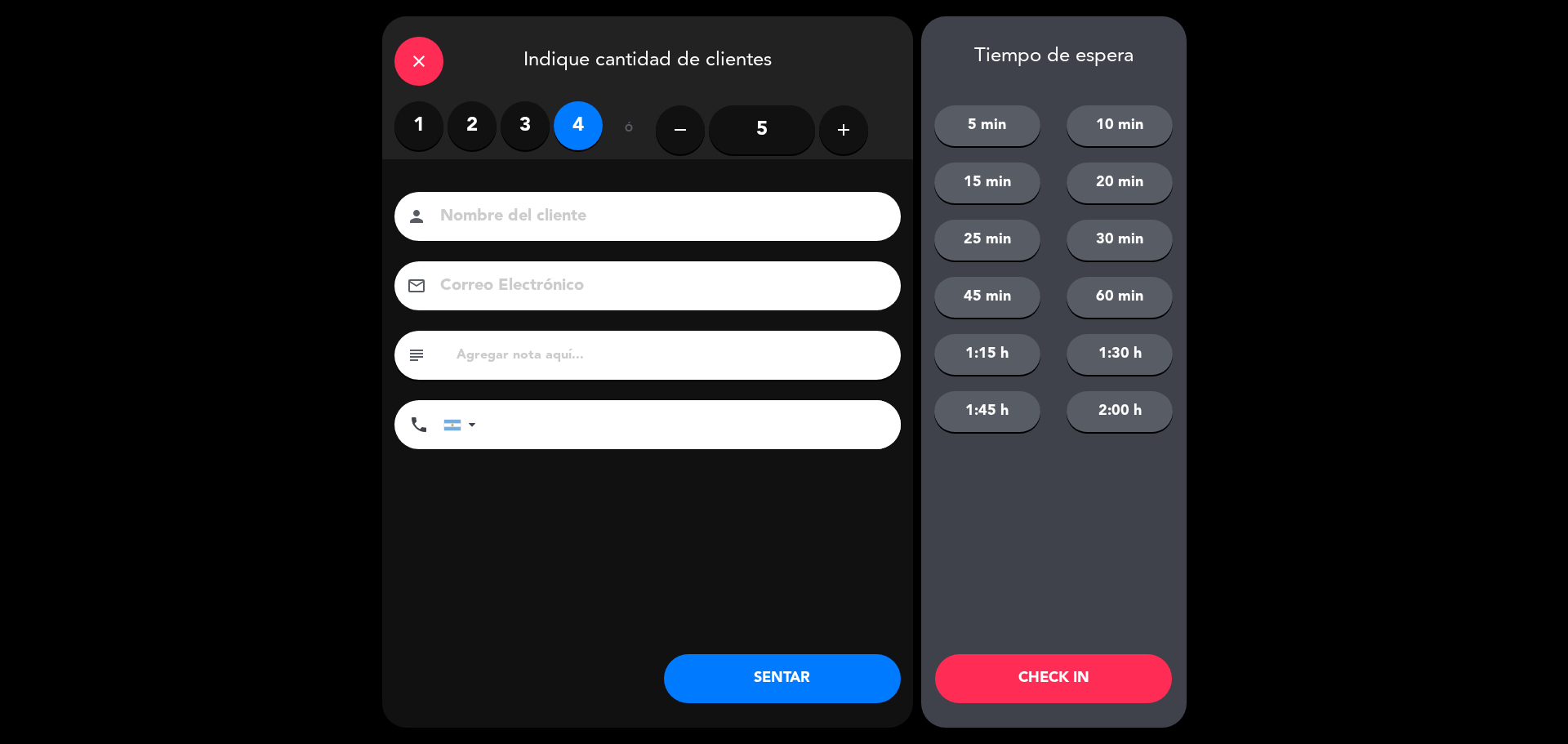
click at [804, 698] on button "SENTAR" at bounding box center [782, 678] width 237 height 49
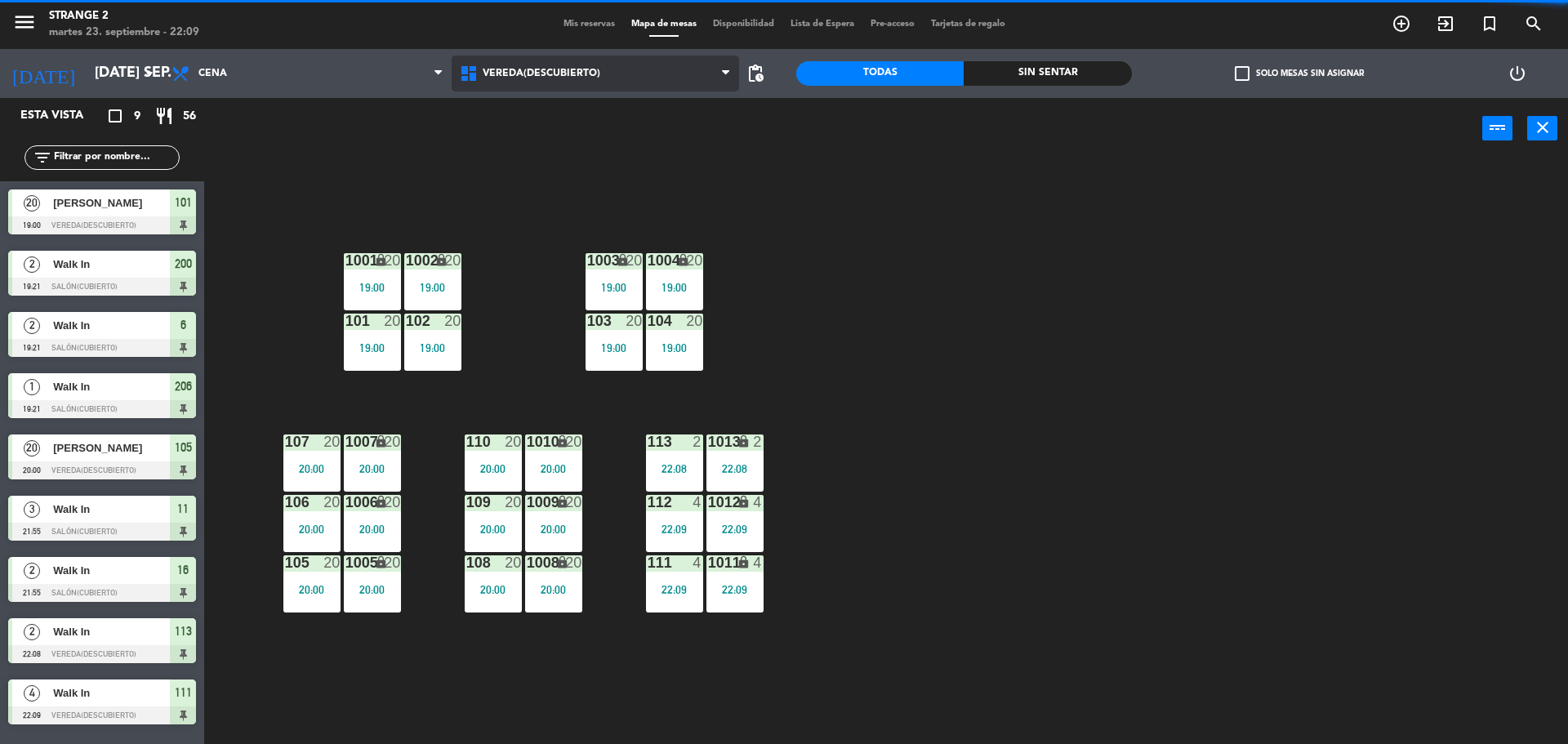
click at [551, 61] on span "Vereda(Descubierto)" at bounding box center [596, 74] width 289 height 36
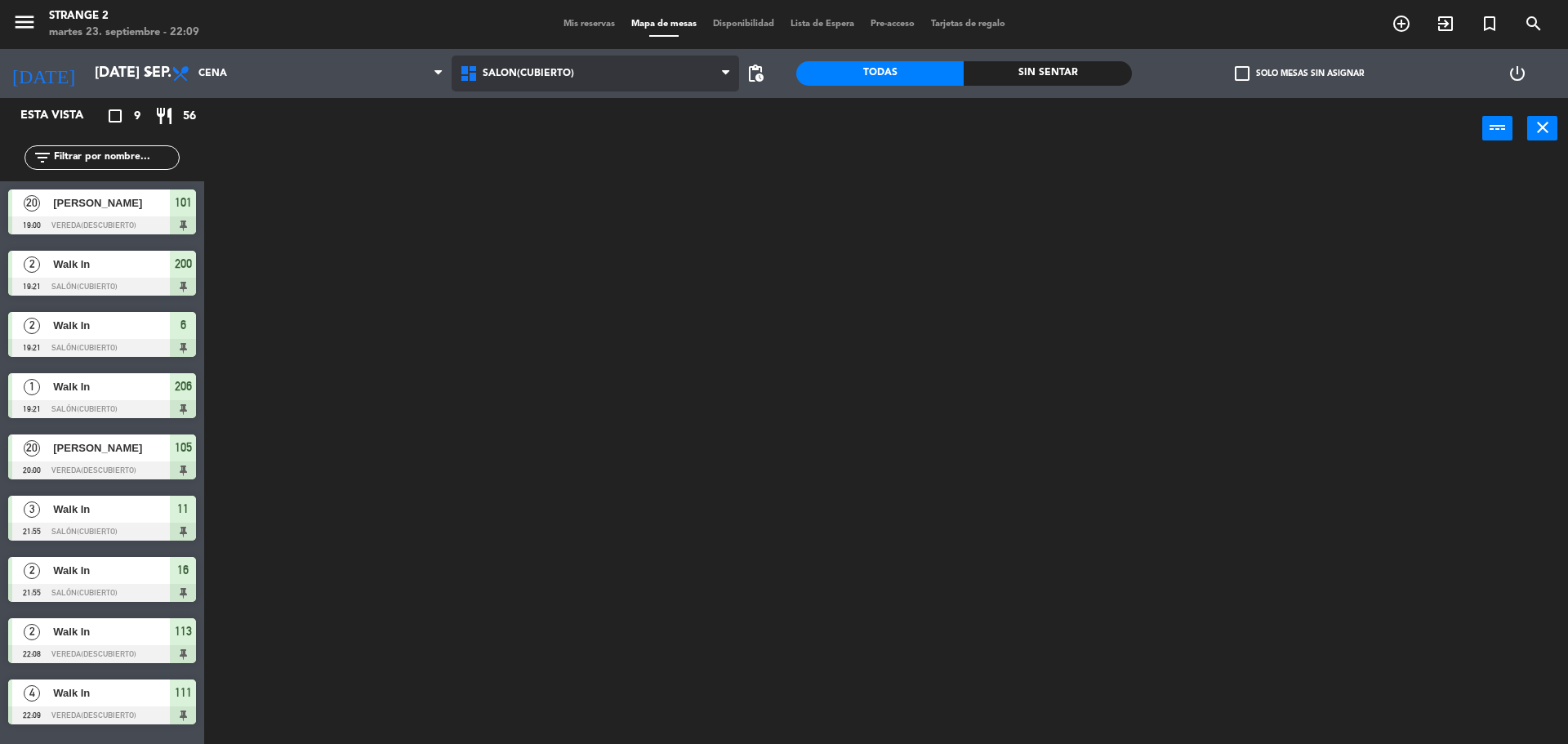
click at [516, 142] on ng-component "menu Strange 2 martes 23. septiembre - 22:09 Mis reservas Mapa de mesas Disponi…" at bounding box center [784, 374] width 1568 height 749
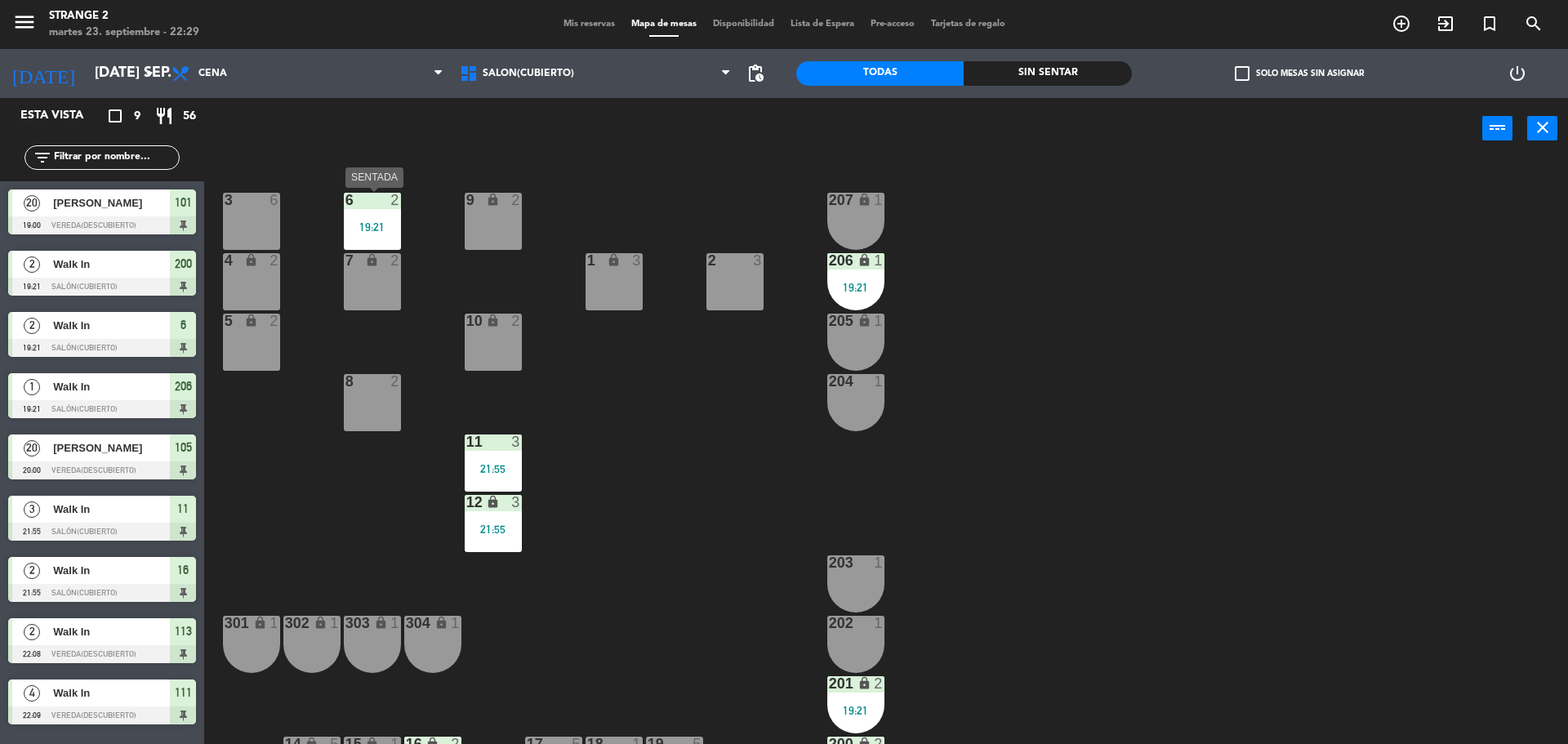
click at [371, 221] on div "19:21" at bounding box center [371, 226] width 57 height 12
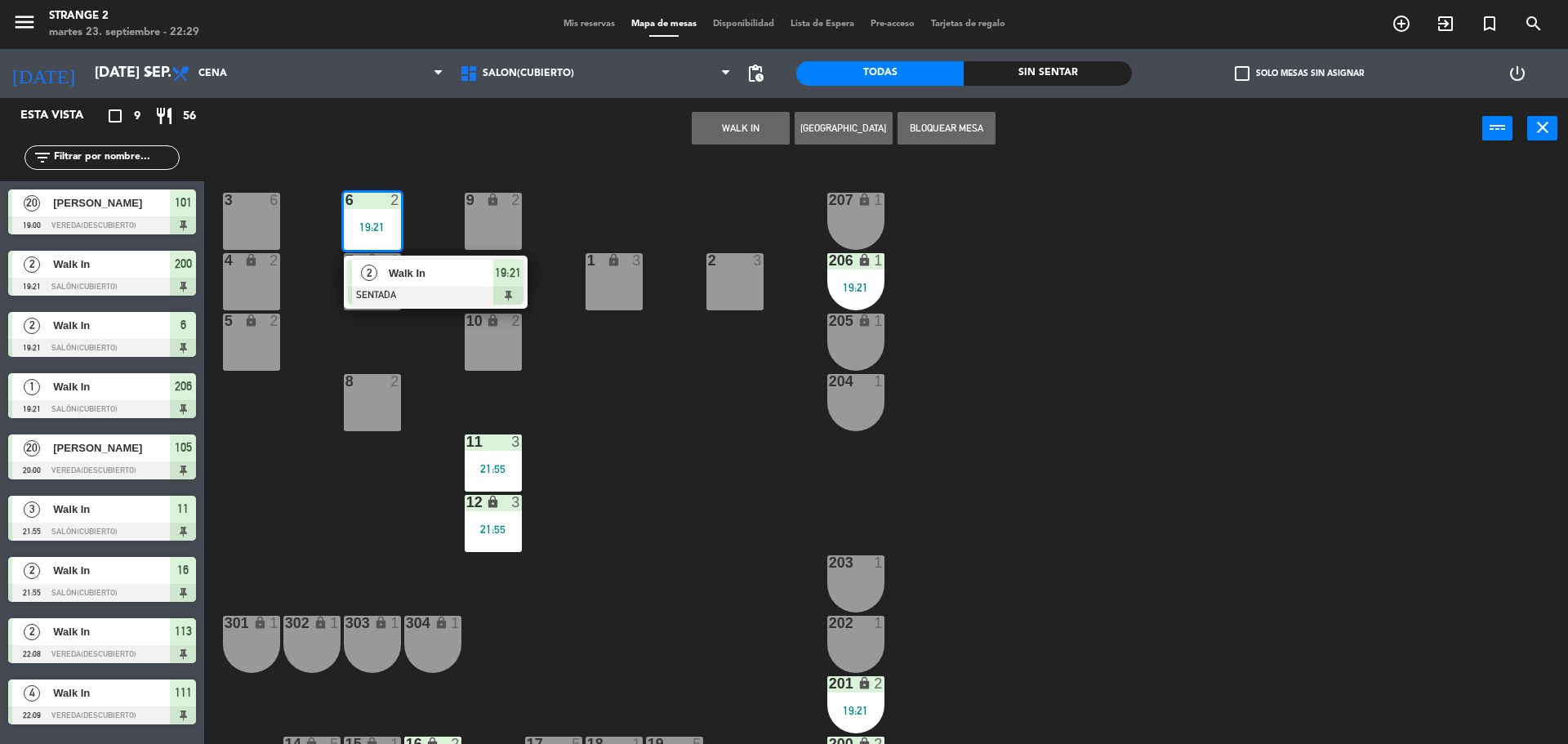
click at [604, 385] on div "3 6 6 2 19:21 2 Walk In SENTADA 19:21 9 lock 2 207 lock 1 4 lock 2 7 lock 2 206…" at bounding box center [894, 455] width 1348 height 584
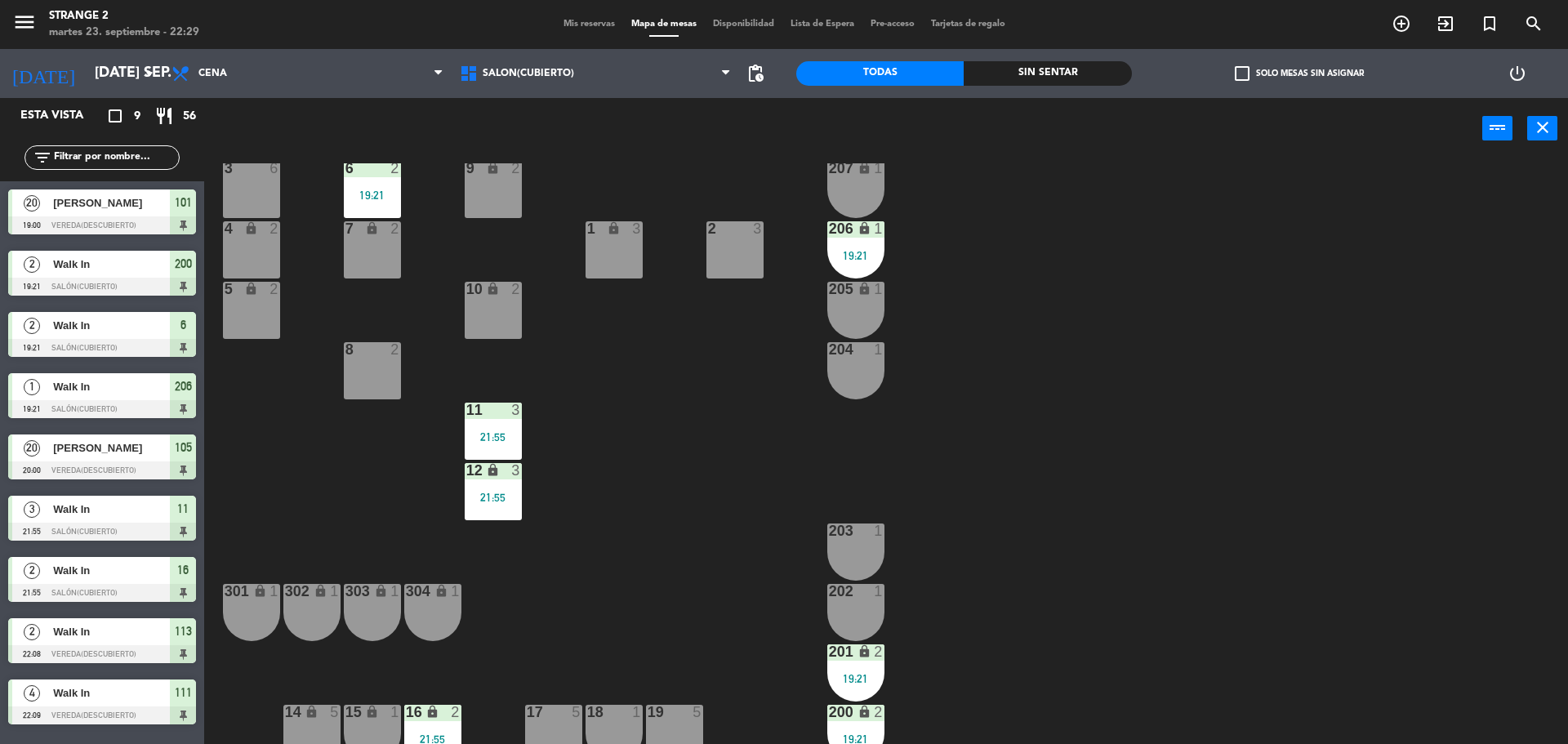
scroll to position [46, 0]
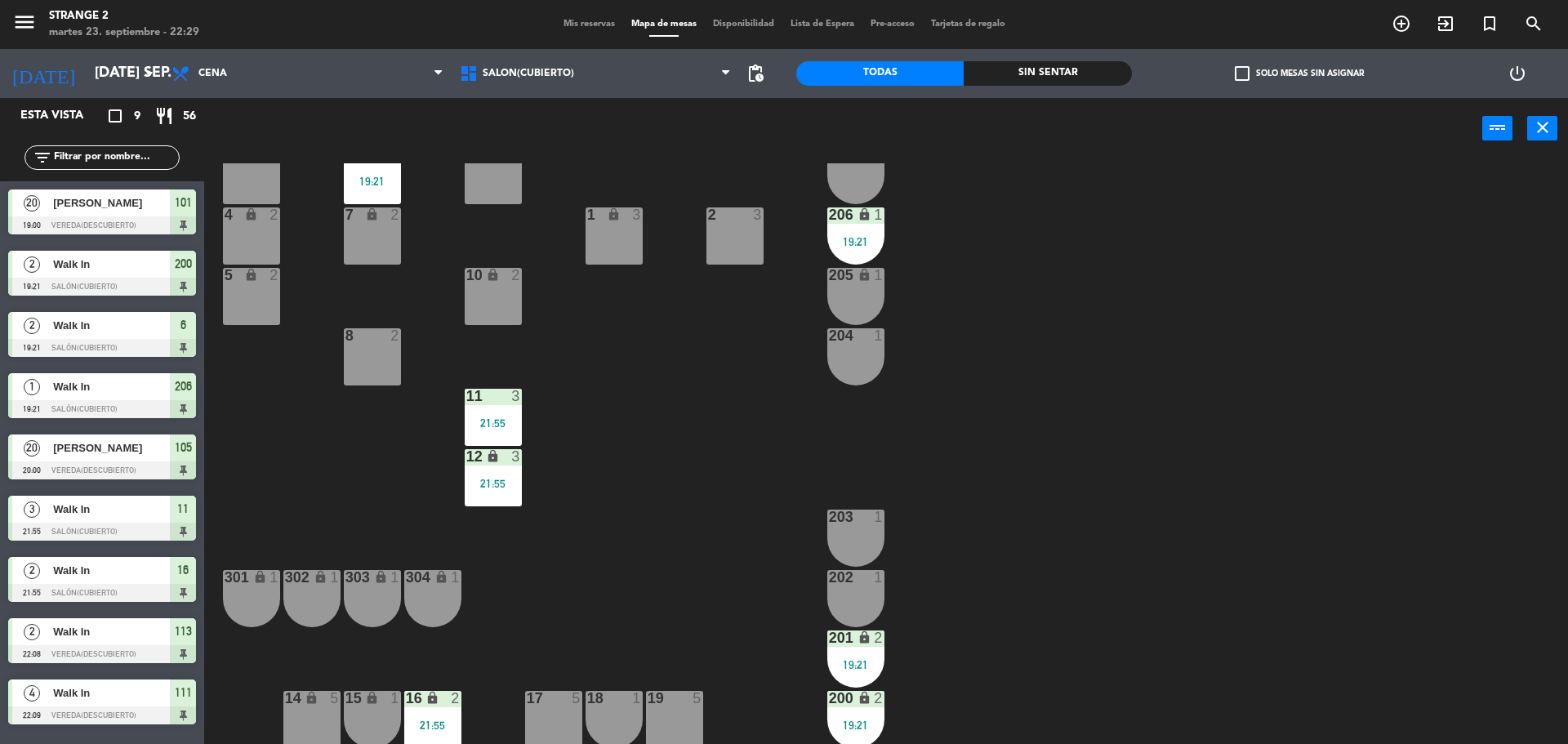
click at [438, 721] on div "21:55" at bounding box center [432, 725] width 57 height 12
click at [504, 730] on div "3 6 6 2 19:21 9 lock 2 207 lock 1 4 lock 2 7 lock 2 206 lock 1 19:21 1 lock 3 2…" at bounding box center [894, 455] width 1348 height 584
click at [417, 706] on div "16 lock 2" at bounding box center [432, 699] width 57 height 16
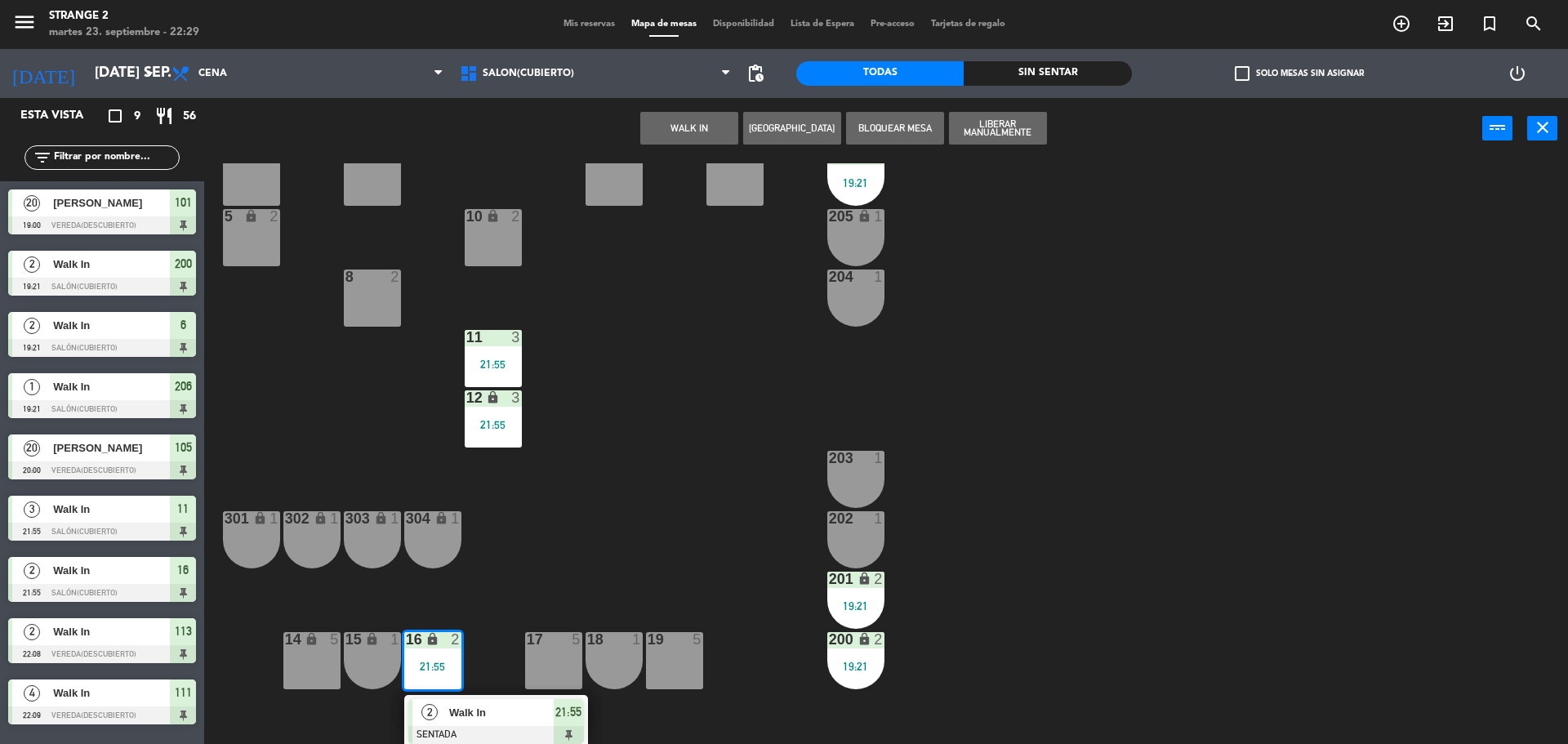
click at [483, 695] on div "2 Walk In SENTADA 21:55" at bounding box center [496, 721] width 184 height 53
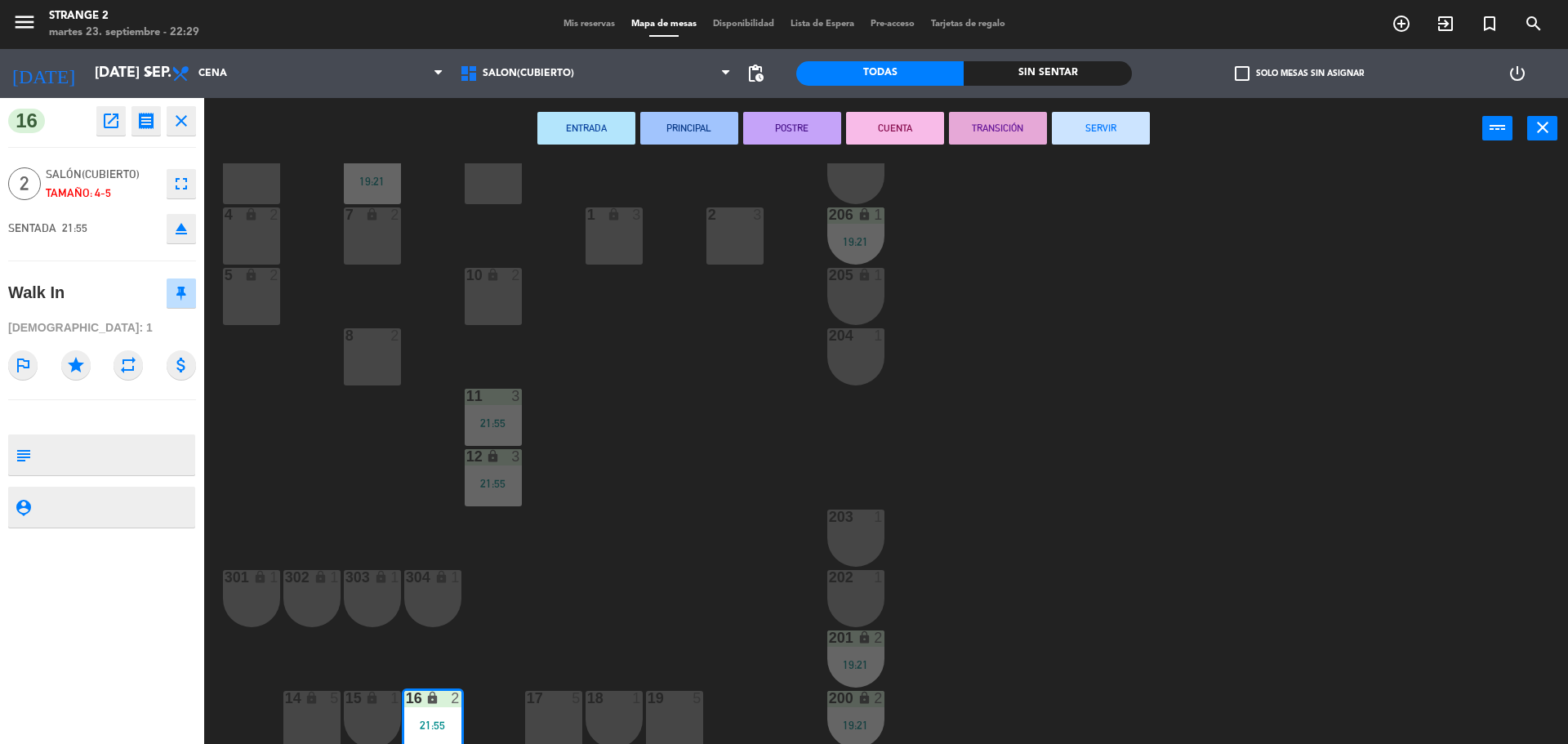
click at [1122, 142] on button "SERVIR" at bounding box center [1101, 128] width 98 height 32
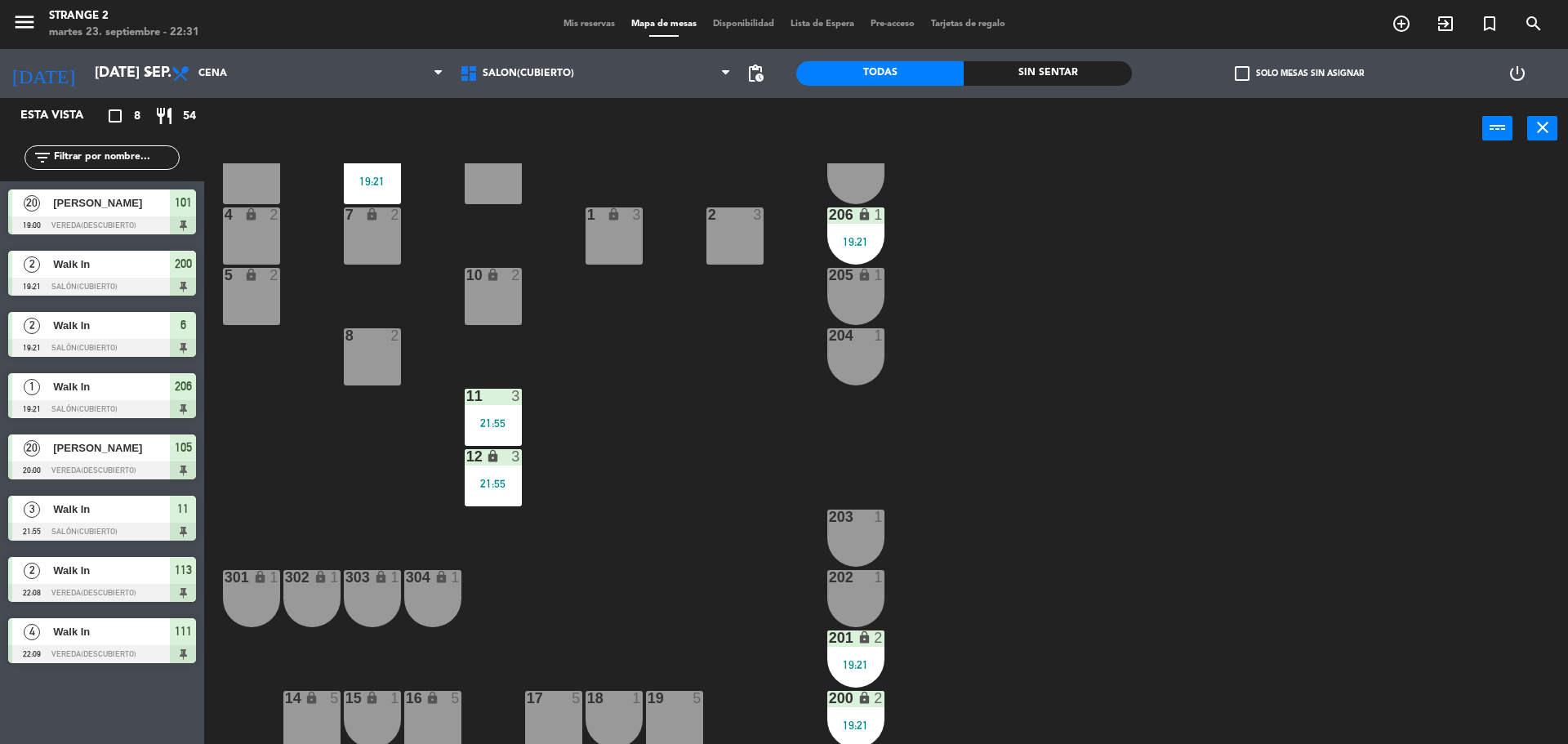
scroll to position [0, 0]
click at [322, 722] on div "14 lock 5" at bounding box center [311, 719] width 57 height 57
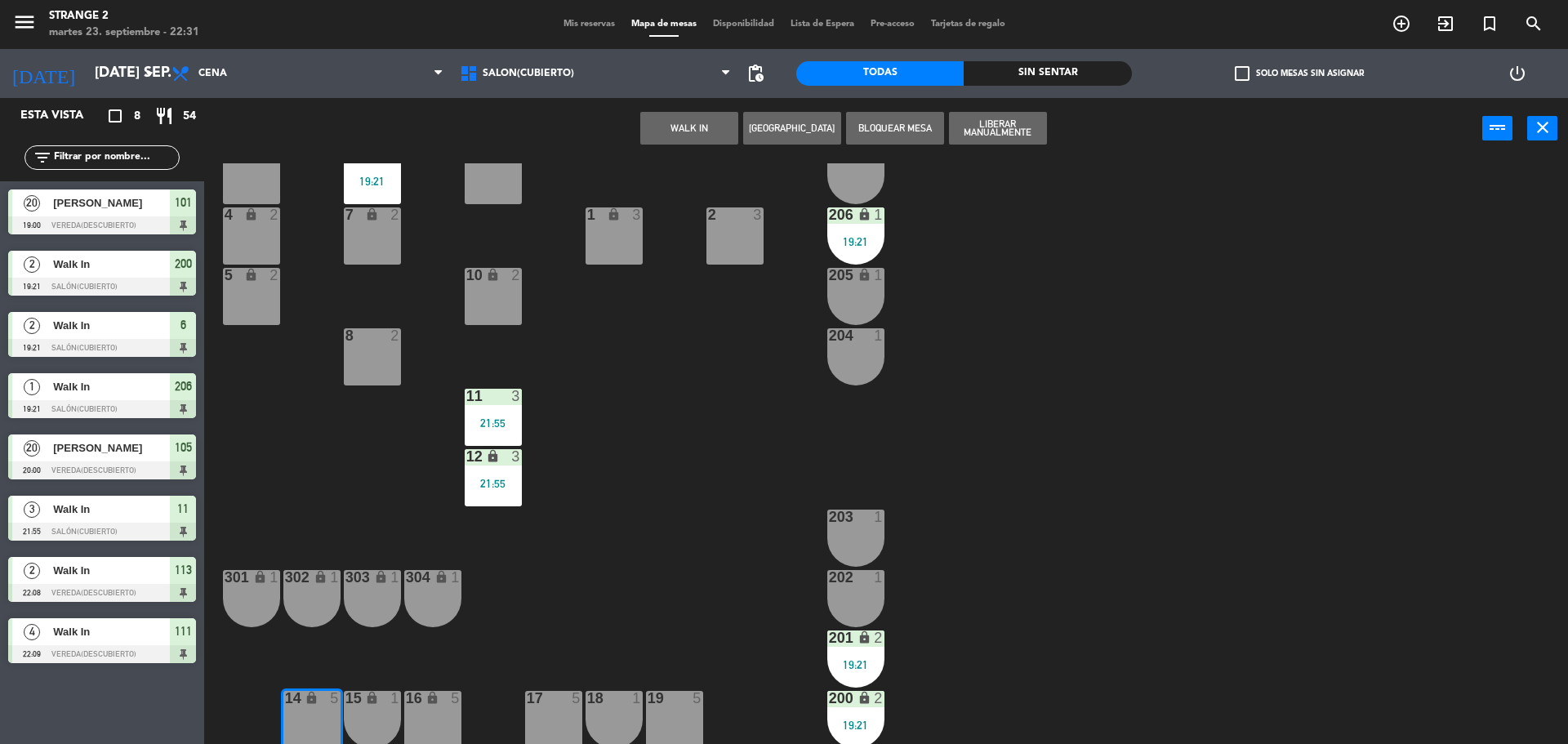
click at [367, 719] on div "15 lock 1" at bounding box center [371, 719] width 57 height 57
click at [698, 128] on button "WALK IN" at bounding box center [689, 128] width 98 height 32
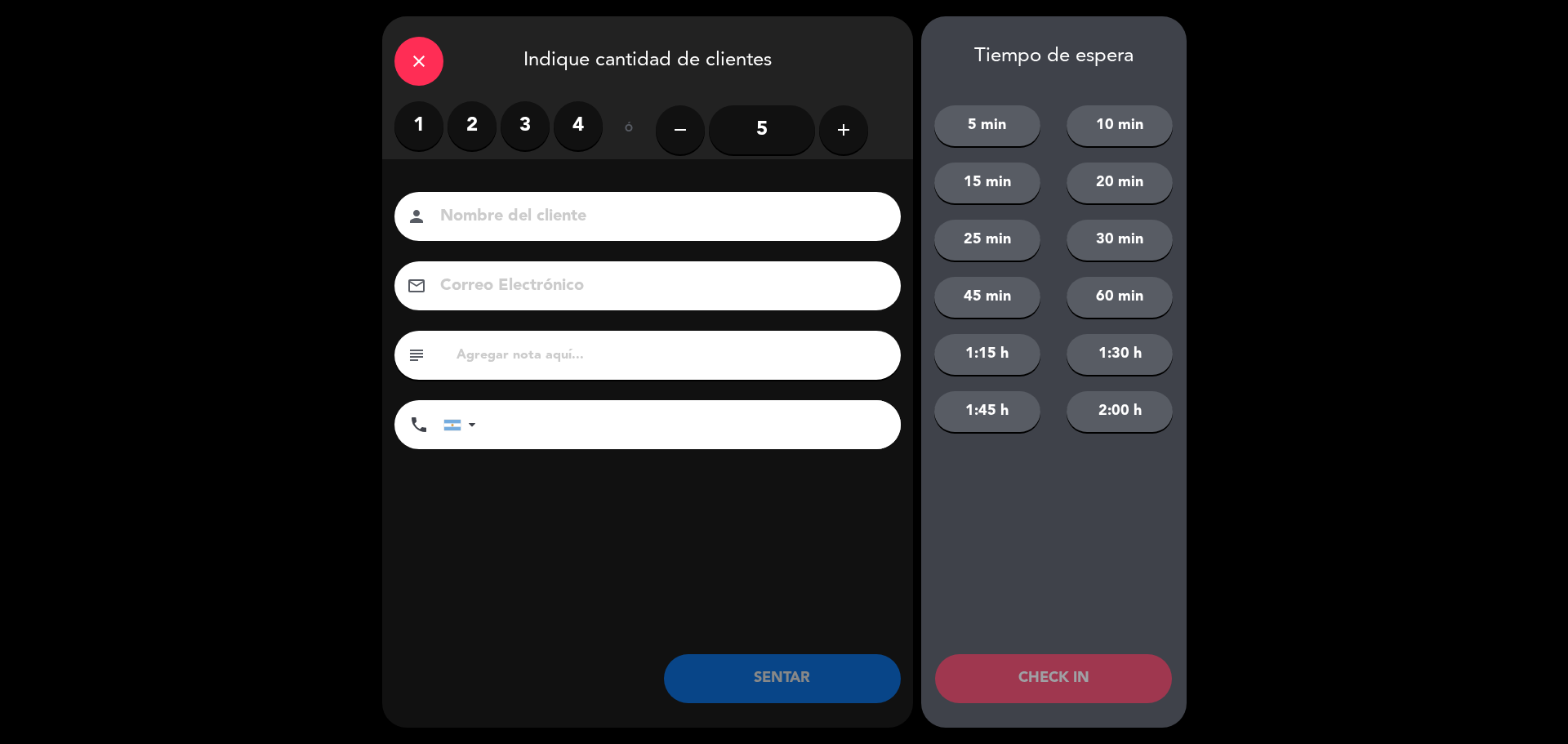
click at [555, 130] on label "4" at bounding box center [578, 125] width 49 height 49
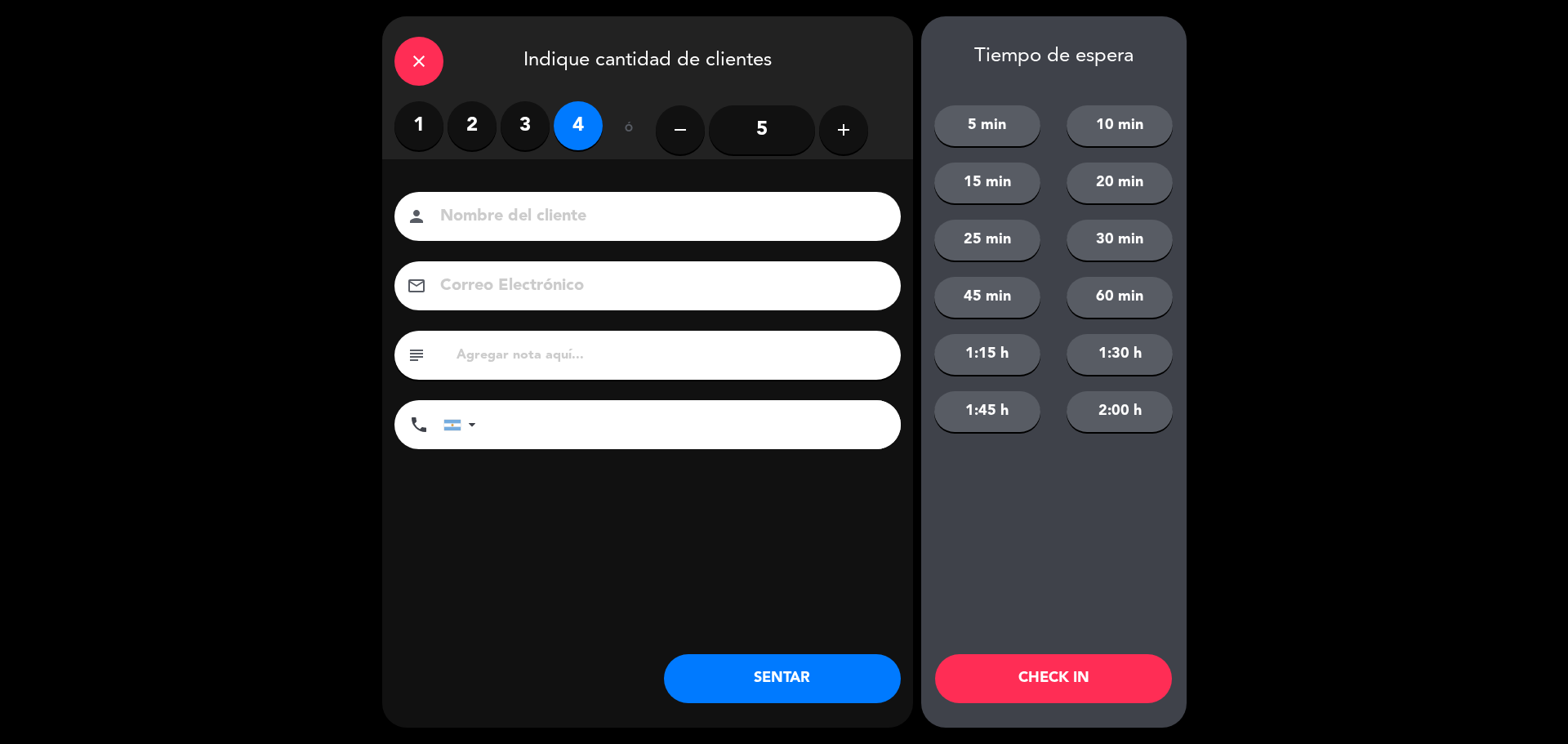
click at [571, 133] on label "4" at bounding box center [578, 125] width 49 height 49
click at [766, 671] on button "SENTAR" at bounding box center [782, 678] width 237 height 49
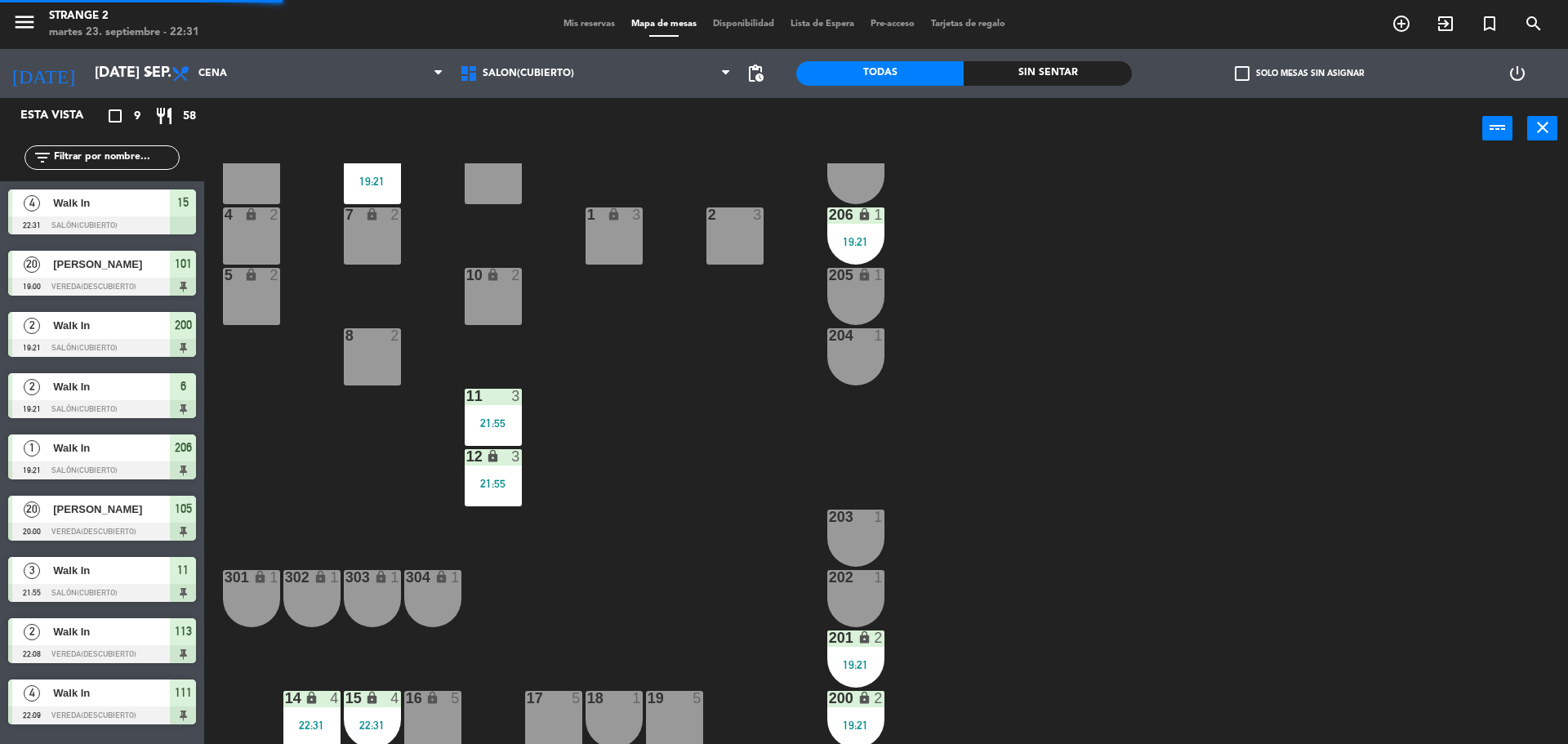
click at [674, 708] on div "19 5" at bounding box center [674, 719] width 57 height 57
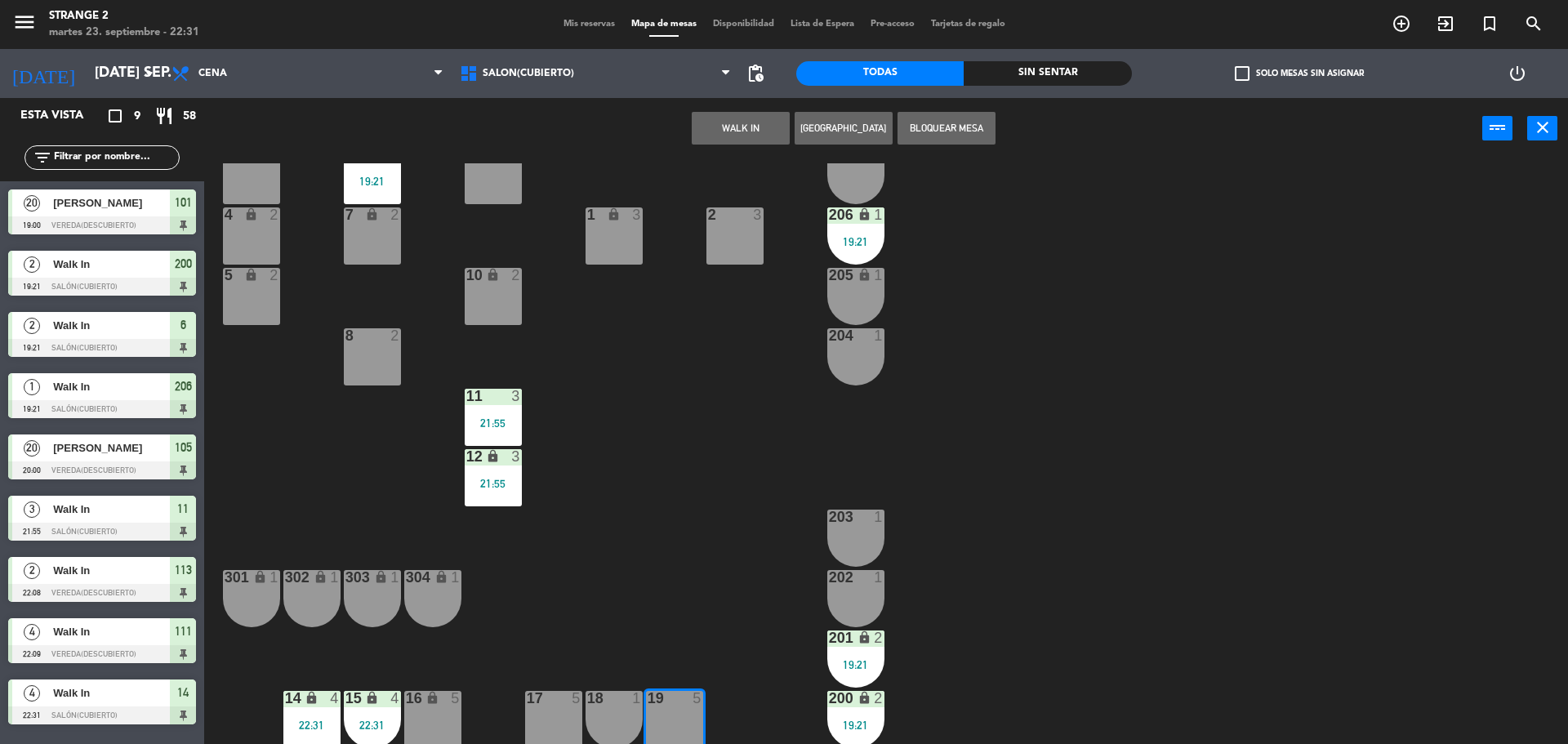
click at [741, 127] on button "WALK IN" at bounding box center [740, 128] width 98 height 32
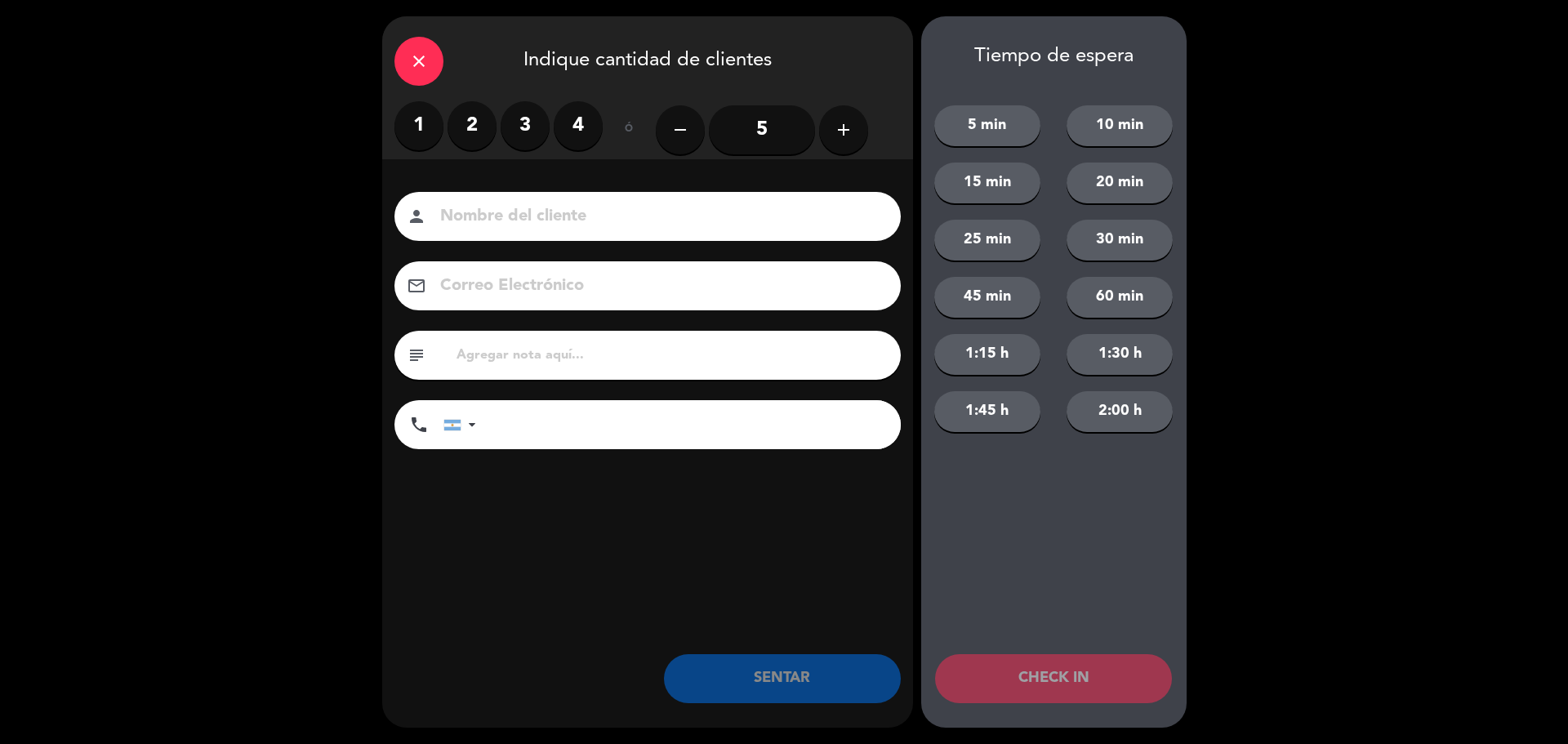
click at [490, 134] on label "2" at bounding box center [472, 125] width 49 height 49
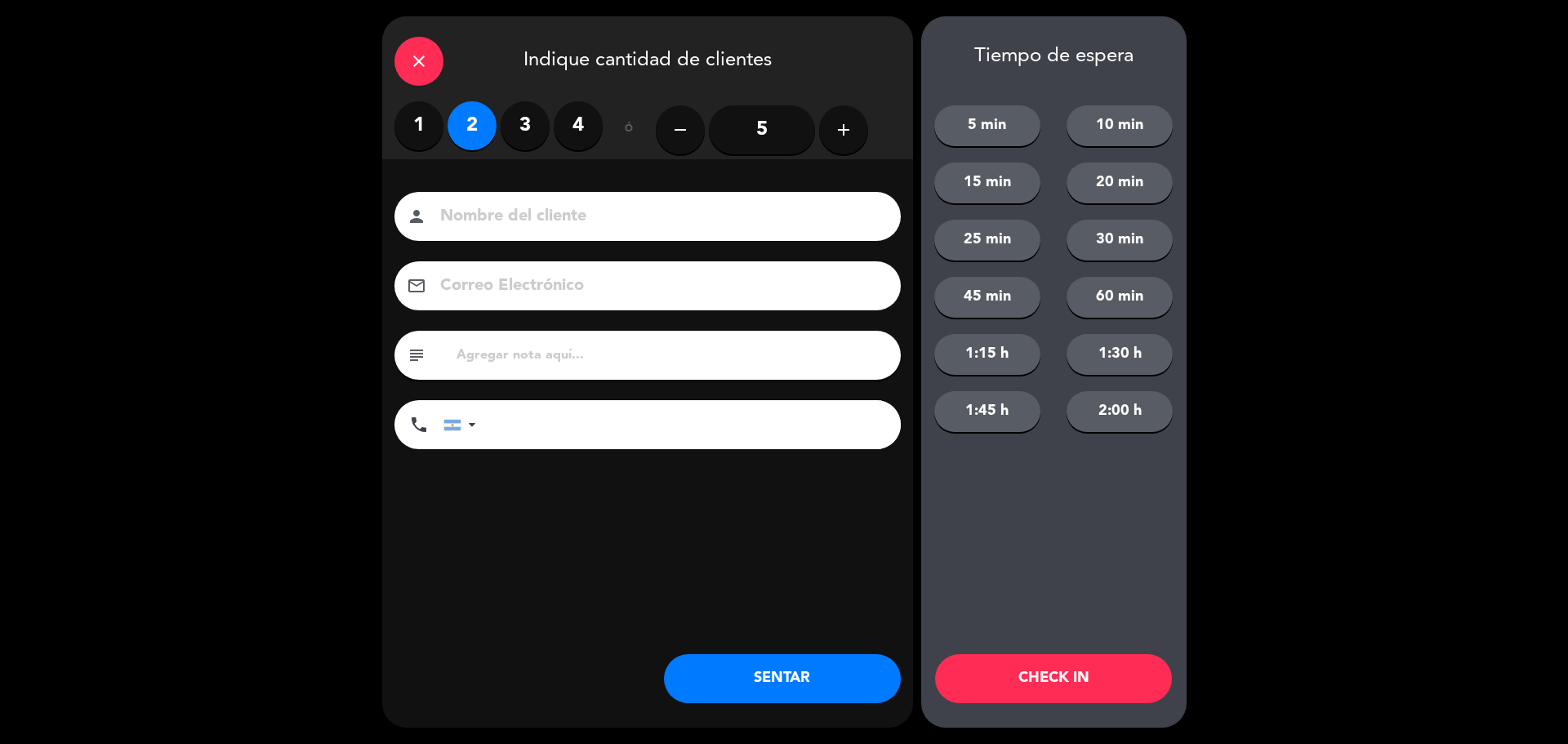
click at [747, 663] on button "SENTAR" at bounding box center [782, 678] width 237 height 49
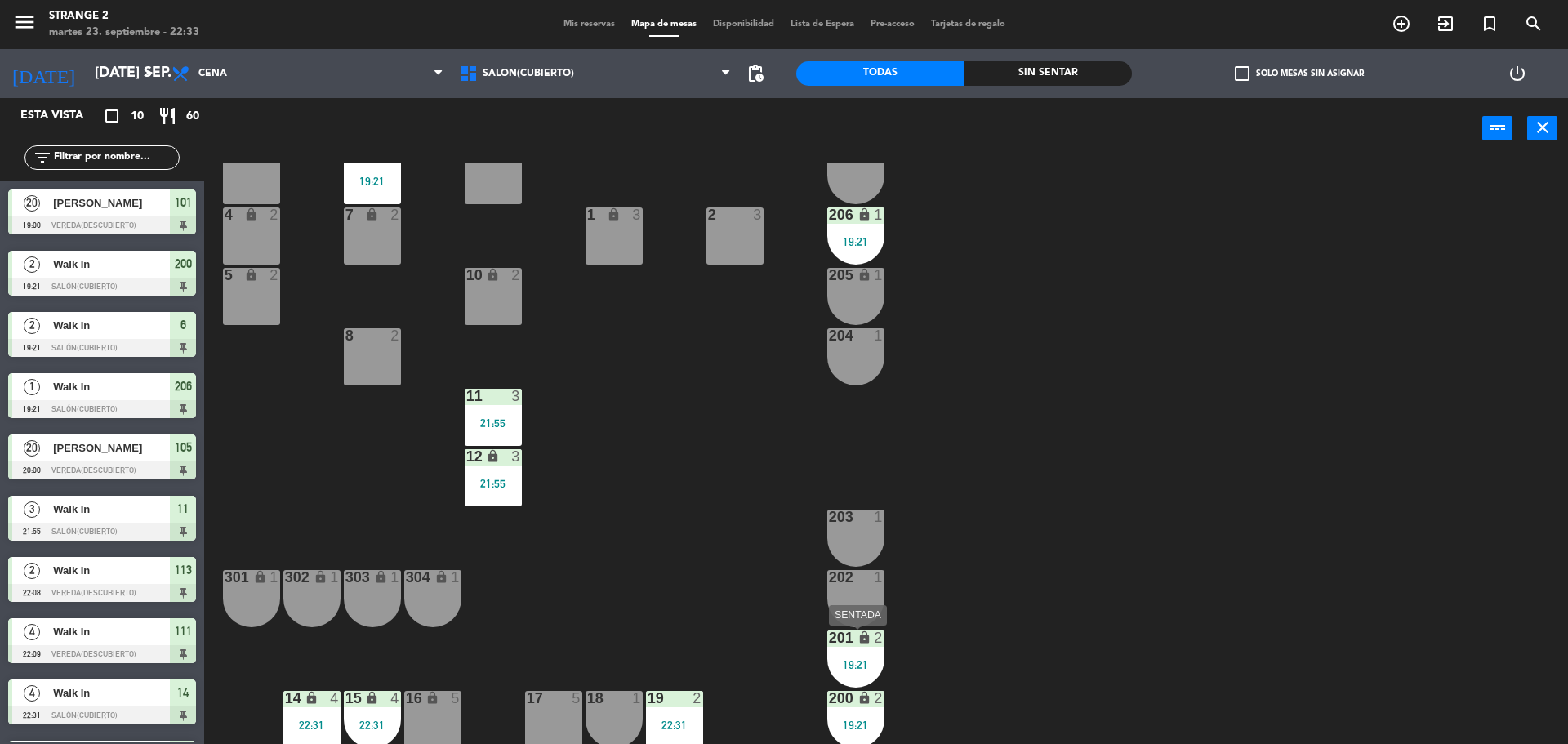
click at [858, 661] on div "19:21" at bounding box center [855, 665] width 57 height 12
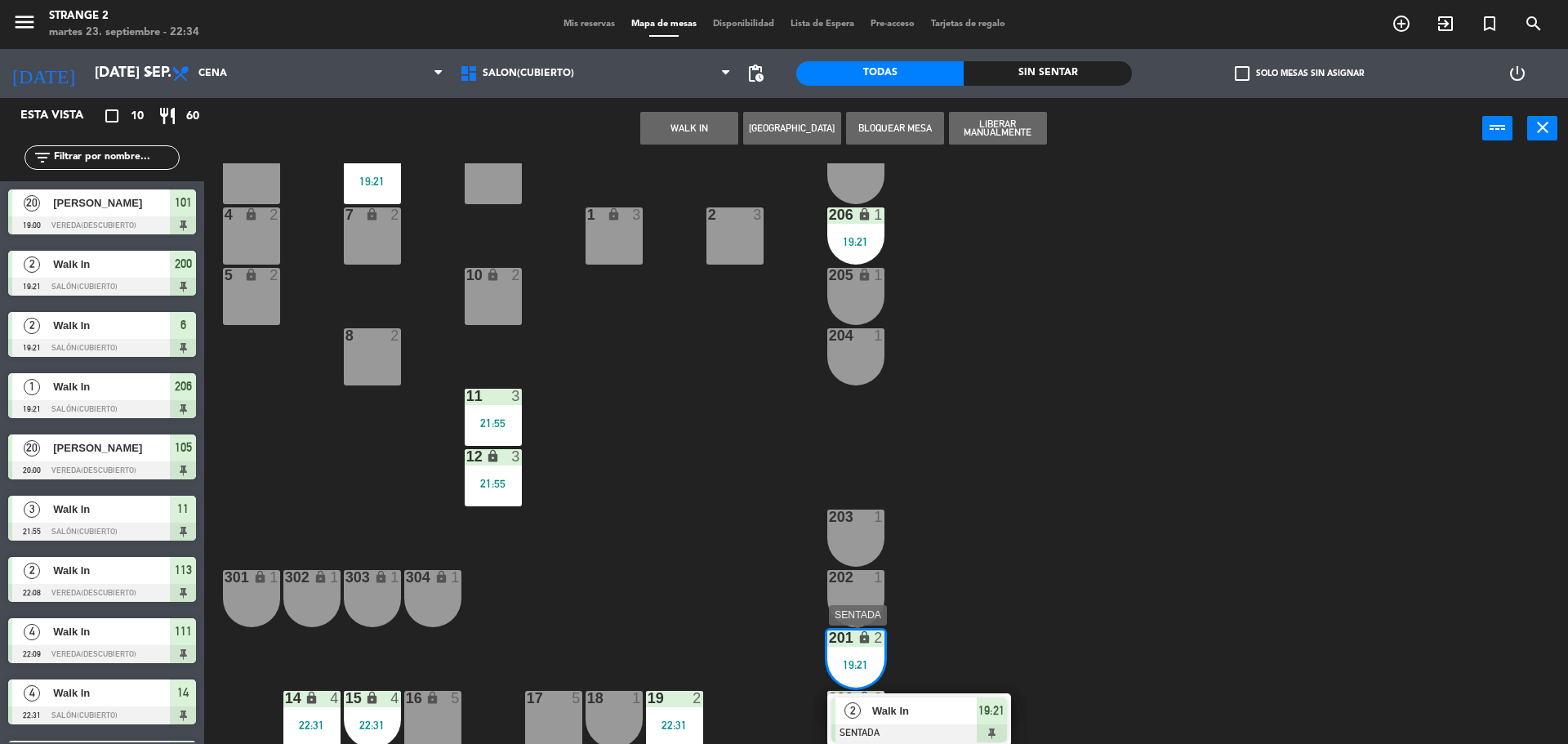
click at [940, 704] on span "Walk In" at bounding box center [924, 711] width 105 height 17
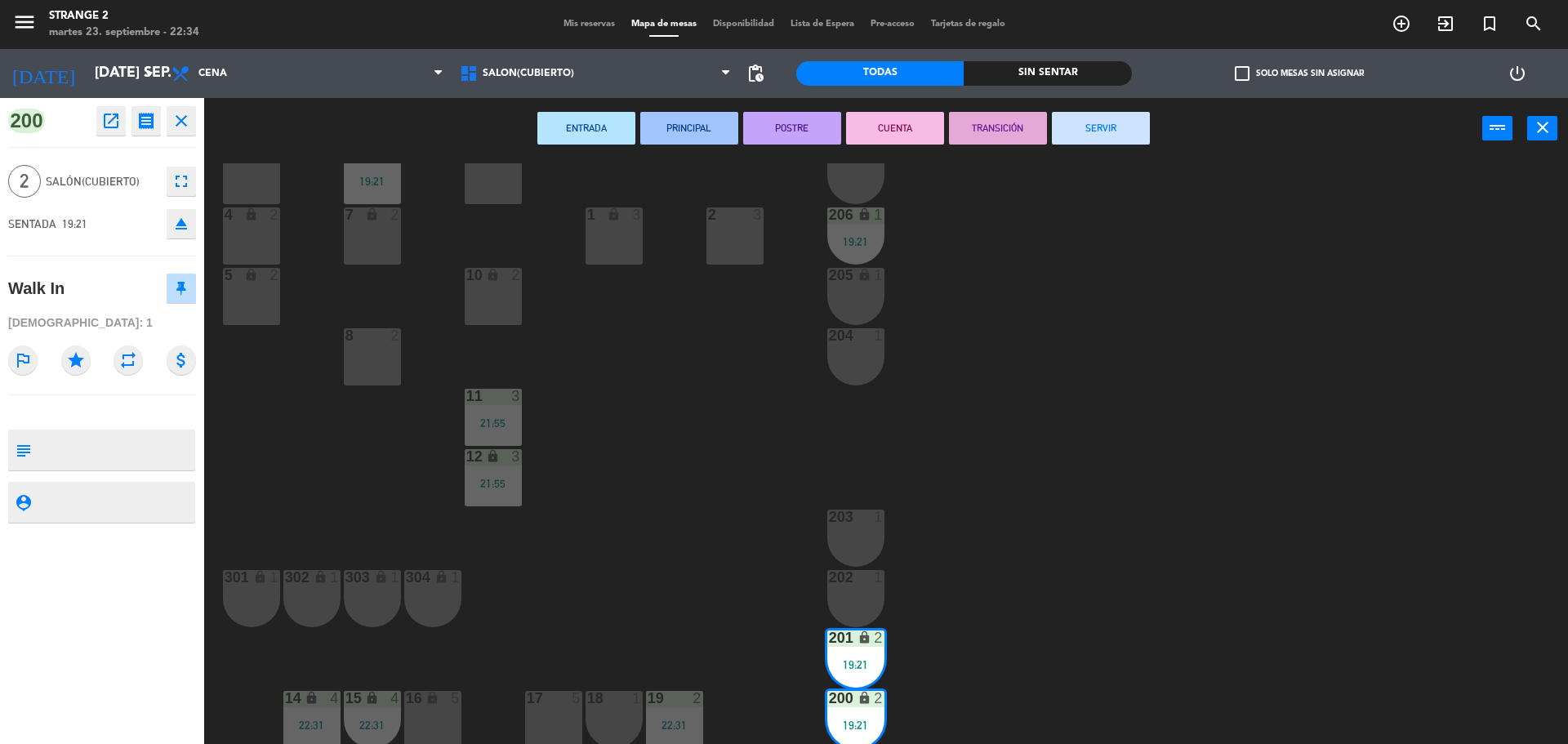
click at [1123, 131] on button "SERVIR" at bounding box center [1101, 128] width 98 height 32
